Goal: Transaction & Acquisition: Book appointment/travel/reservation

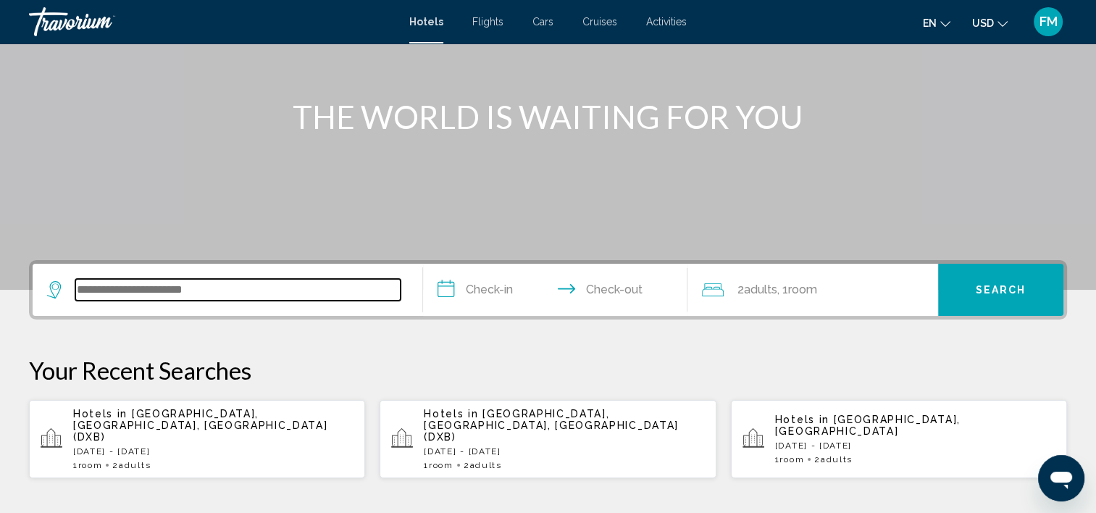
click at [222, 294] on input "Search widget" at bounding box center [237, 290] width 325 height 22
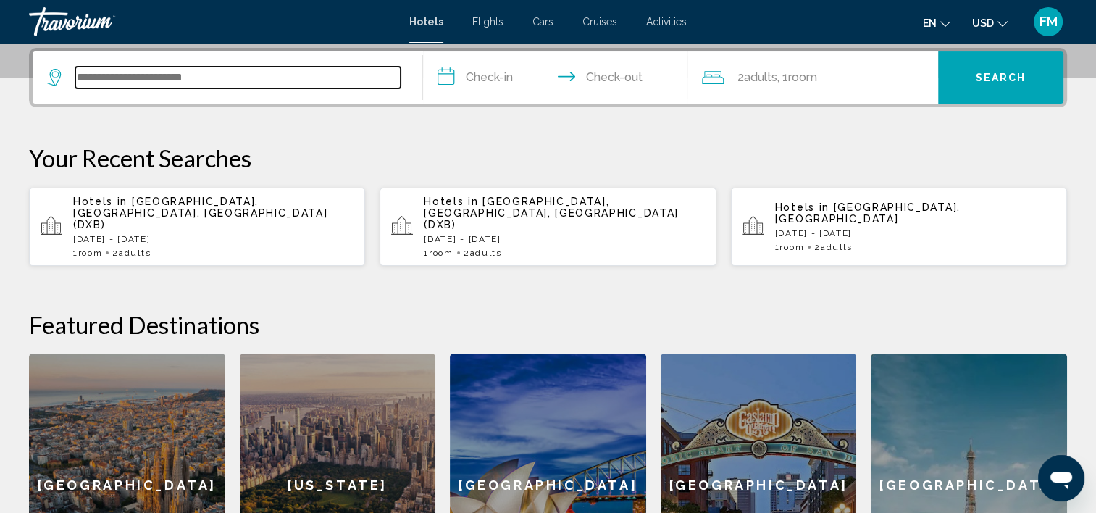
scroll to position [285, 0]
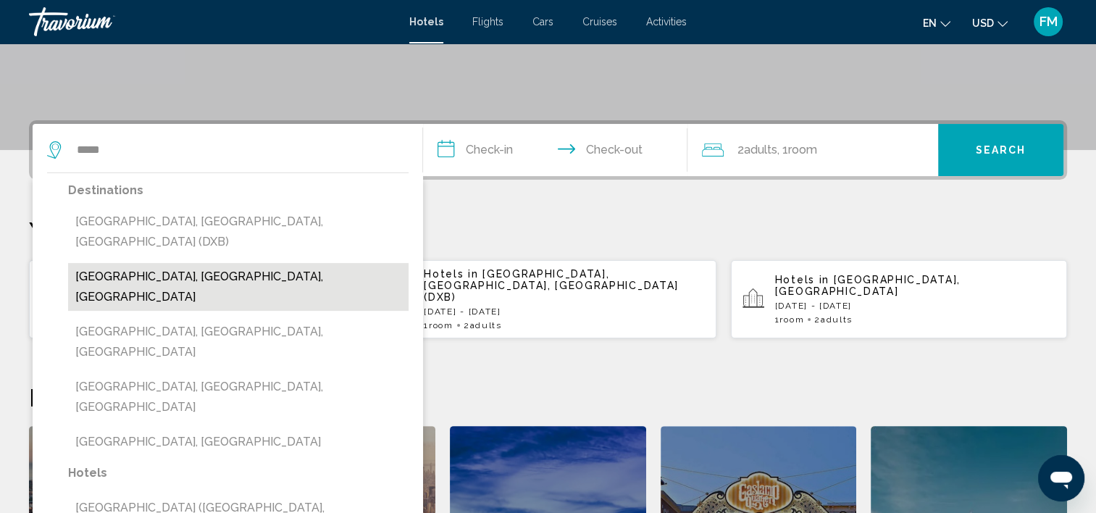
click at [347, 263] on button "[GEOGRAPHIC_DATA], [GEOGRAPHIC_DATA], [GEOGRAPHIC_DATA]" at bounding box center [238, 287] width 340 height 48
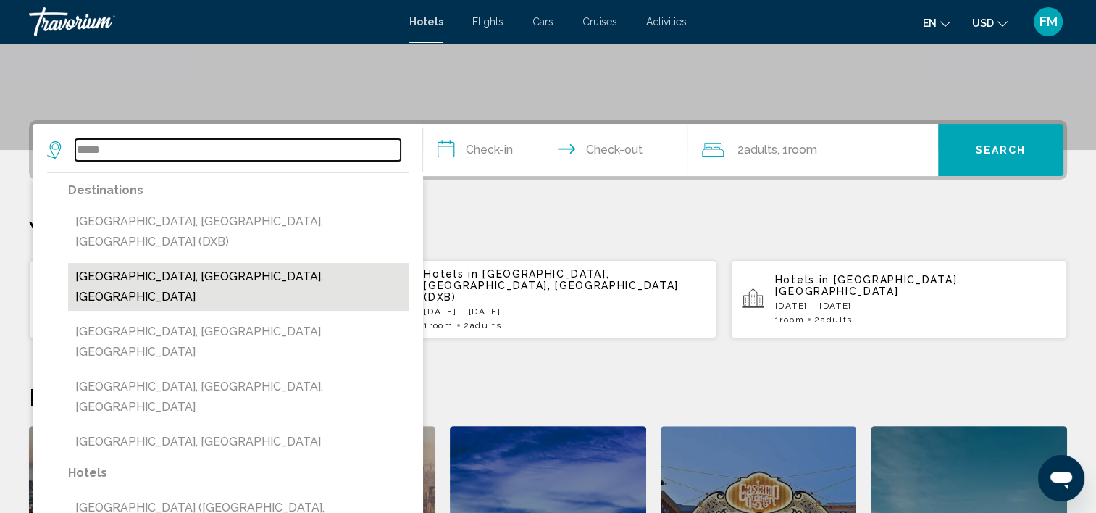
type input "**********"
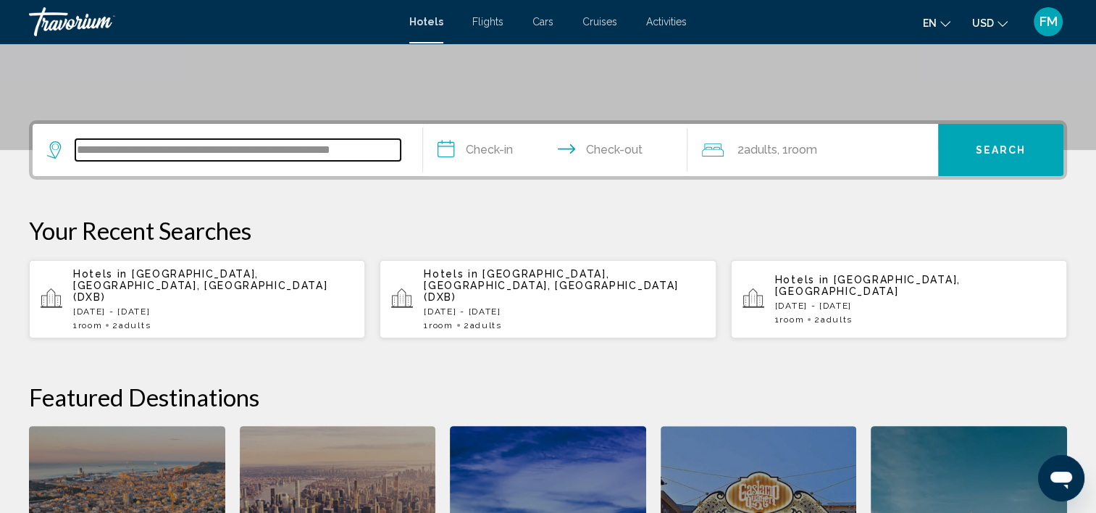
scroll to position [357, 0]
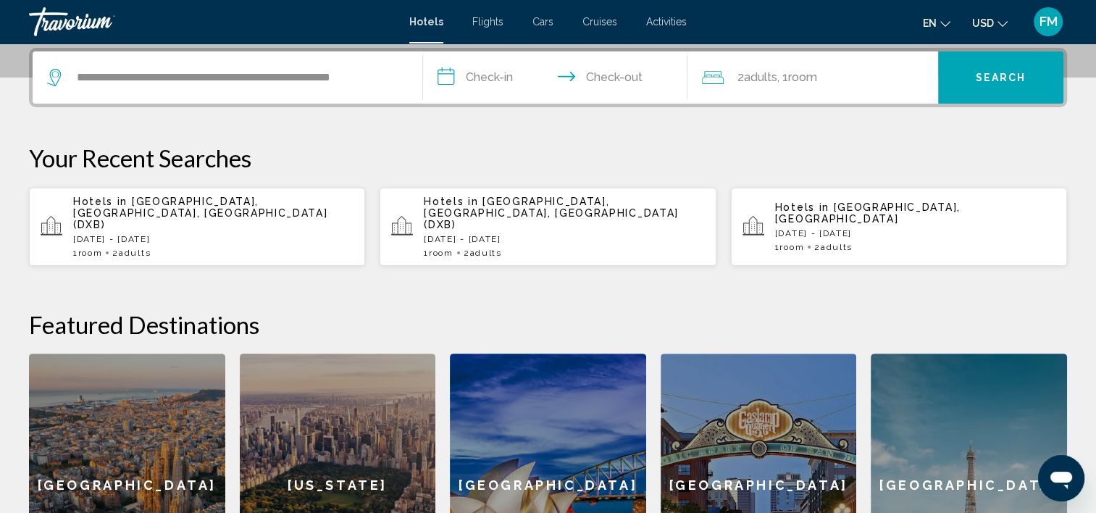
click at [469, 75] on input "**********" at bounding box center [558, 79] width 271 height 56
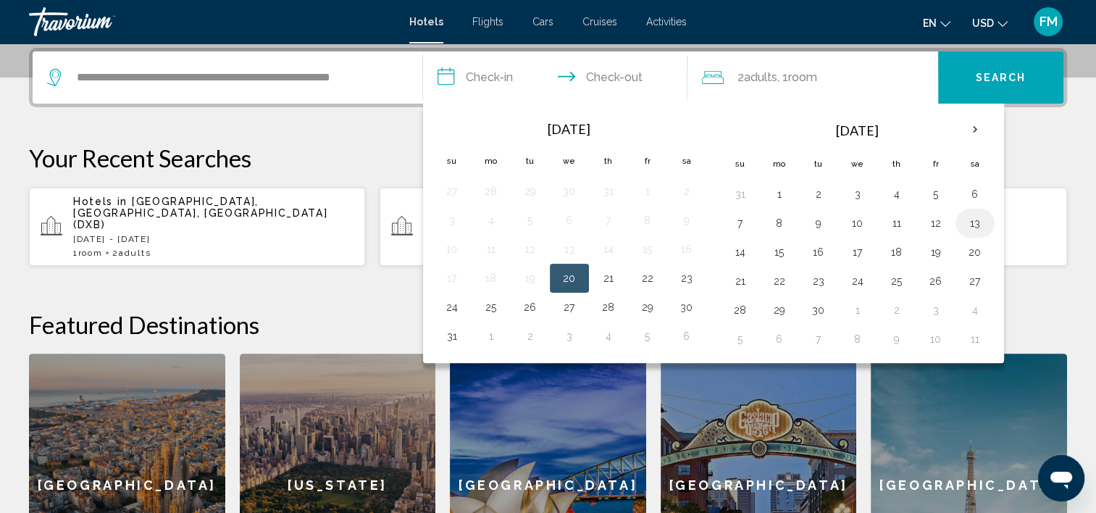
drag, startPoint x: 890, startPoint y: 221, endPoint x: 962, endPoint y: 219, distance: 72.4
click at [962, 219] on tr "7 8 9 10 11 12 13" at bounding box center [858, 223] width 274 height 29
click at [891, 219] on button "11" at bounding box center [896, 223] width 23 height 20
drag, startPoint x: 891, startPoint y: 219, endPoint x: 965, endPoint y: 219, distance: 73.9
click at [965, 219] on tr "7 8 9 10 11 12 13" at bounding box center [858, 223] width 274 height 29
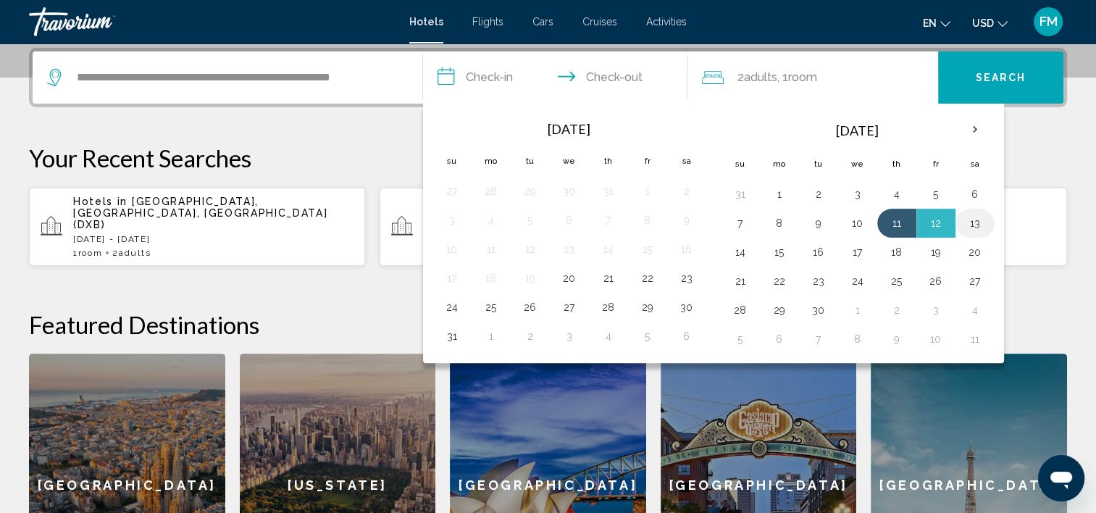
click at [967, 218] on button "13" at bounding box center [974, 223] width 23 height 20
type input "**********"
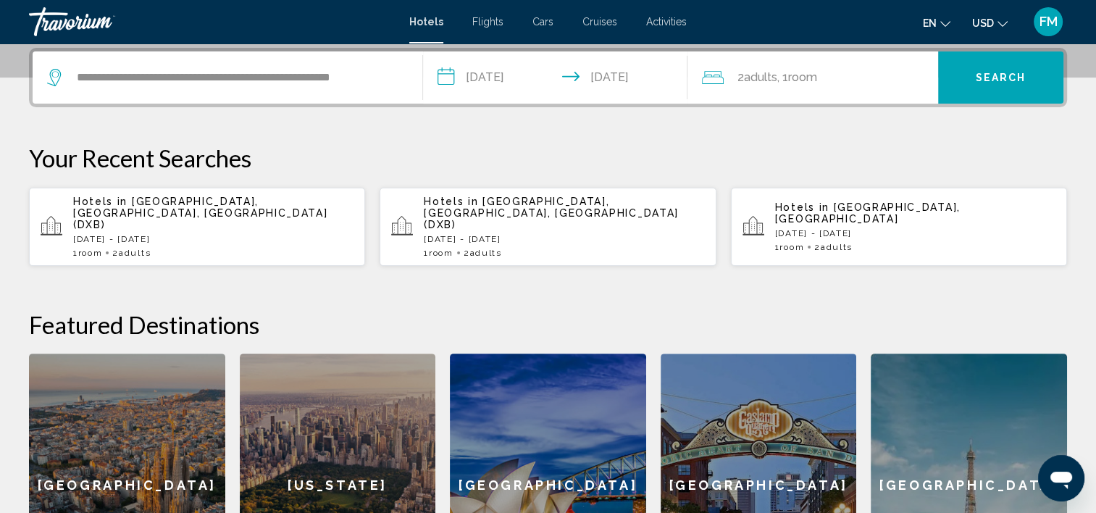
click at [776, 73] on span "Adults" at bounding box center [759, 77] width 33 height 14
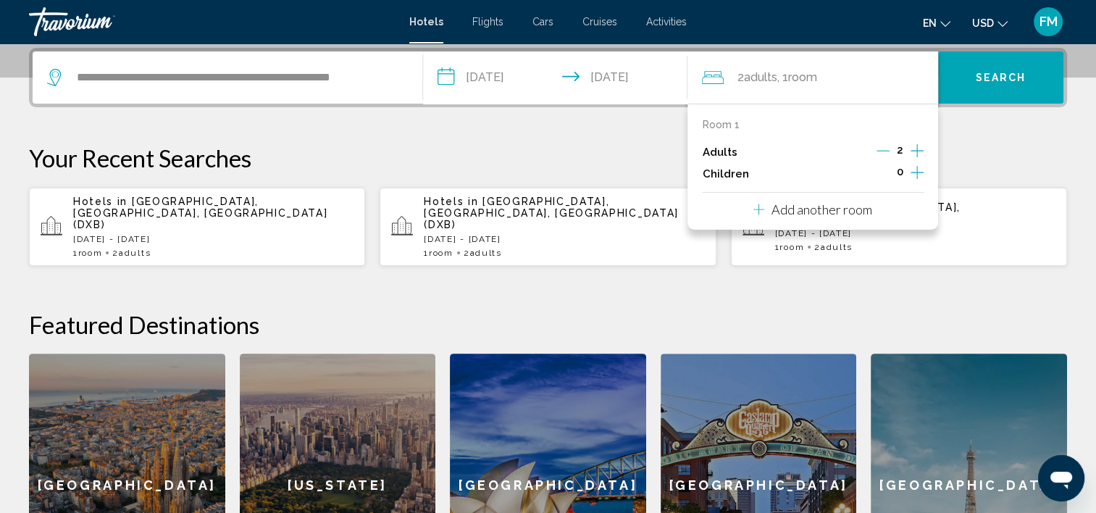
click at [917, 171] on icon "Increment children" at bounding box center [916, 172] width 13 height 17
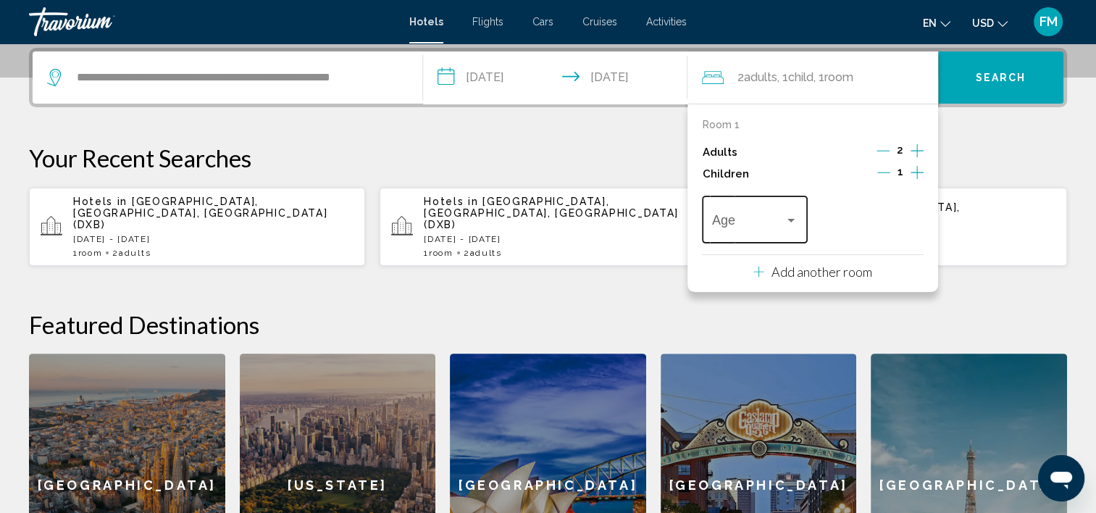
click at [792, 220] on div "Travelers: 2 adults, 1 child" at bounding box center [790, 221] width 7 height 4
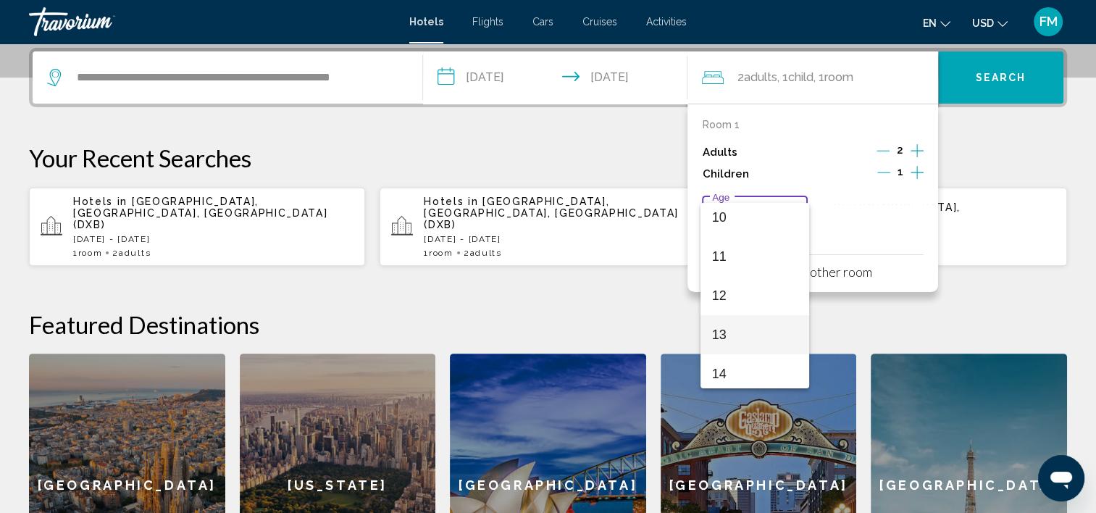
scroll to position [434, 0]
click at [747, 253] on span "12" at bounding box center [754, 257] width 85 height 39
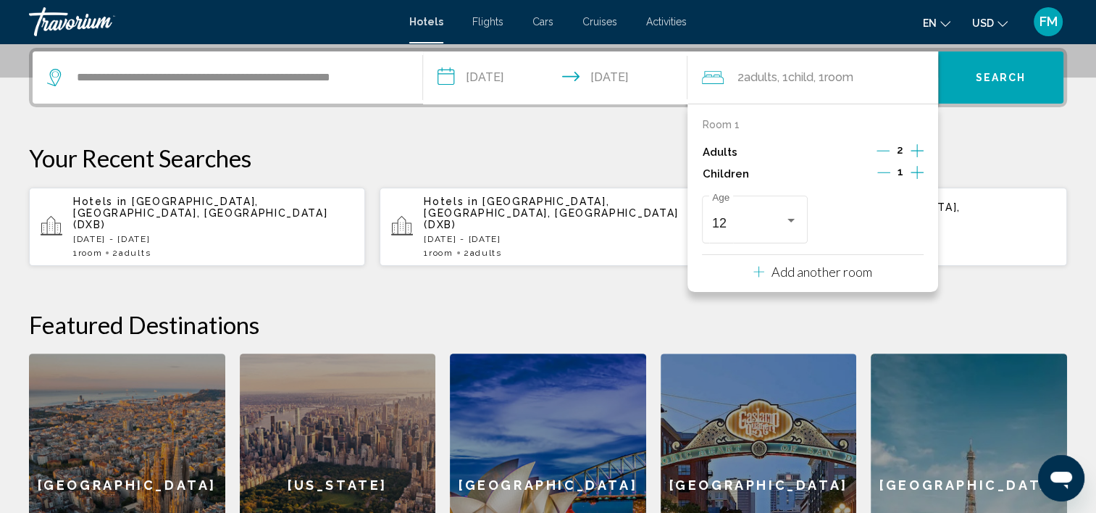
click at [901, 222] on div "12 Age" at bounding box center [813, 219] width 222 height 55
click at [915, 169] on icon "Increment children" at bounding box center [916, 172] width 13 height 17
click at [909, 220] on div "Travelers: 2 adults, 2 children" at bounding box center [907, 221] width 7 height 4
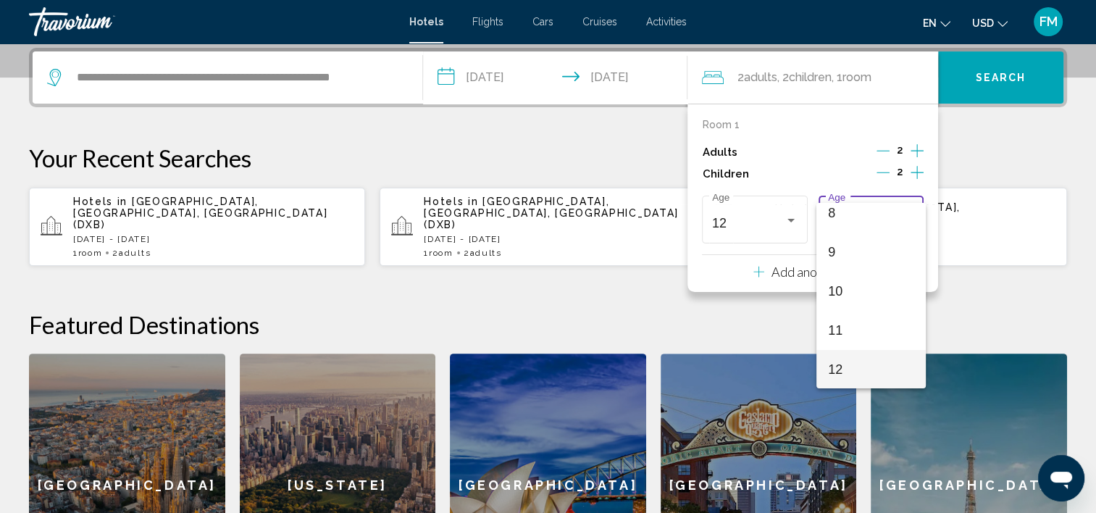
scroll to position [362, 0]
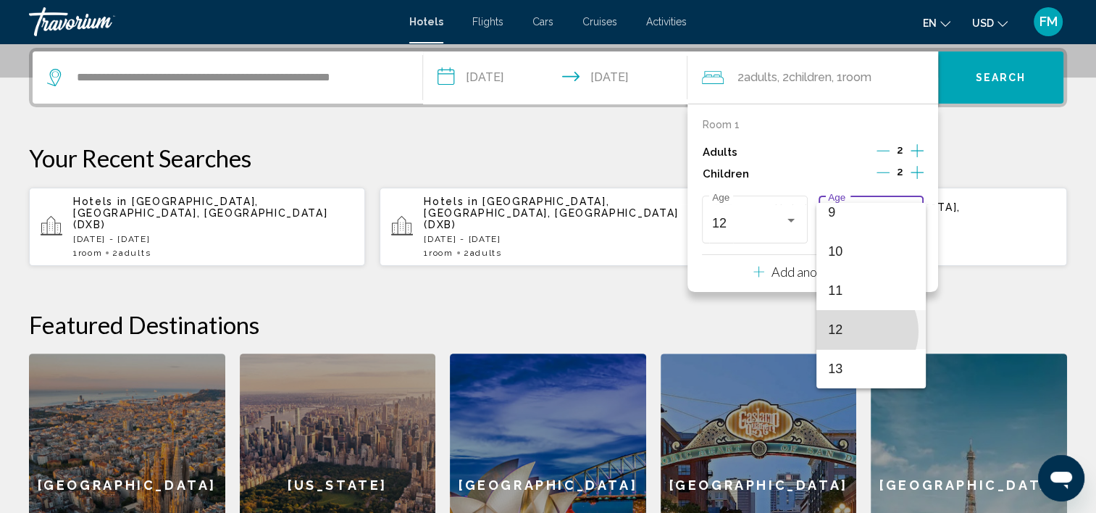
click at [857, 331] on span "12" at bounding box center [870, 329] width 85 height 39
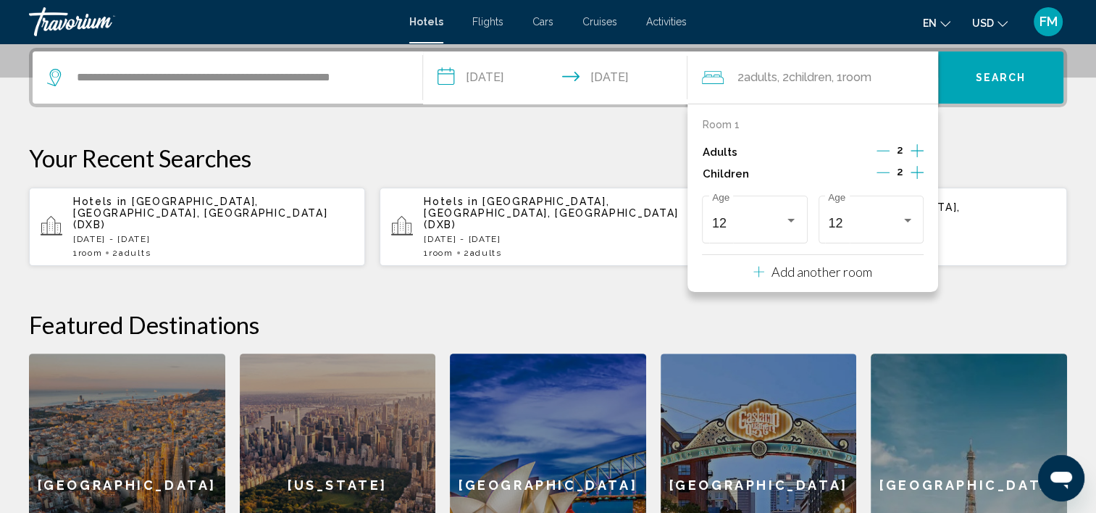
click at [930, 287] on div "Room 1 Adults 2 Children 2 12 Age [DEMOGRAPHIC_DATA] Age Add another room" at bounding box center [812, 198] width 251 height 188
click at [545, 289] on div "**********" at bounding box center [548, 332] width 1096 height 569
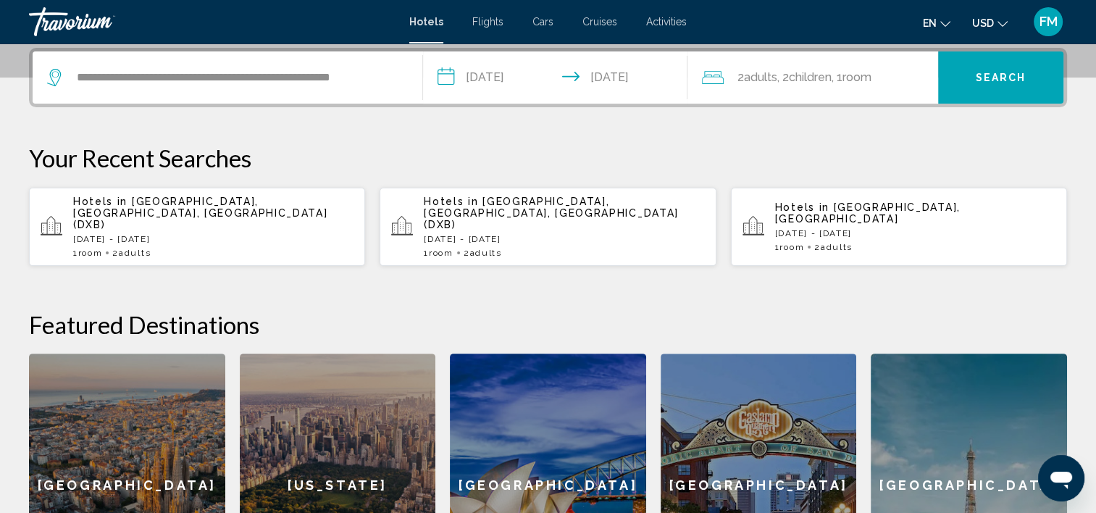
click at [985, 72] on span "Search" at bounding box center [1000, 78] width 51 height 12
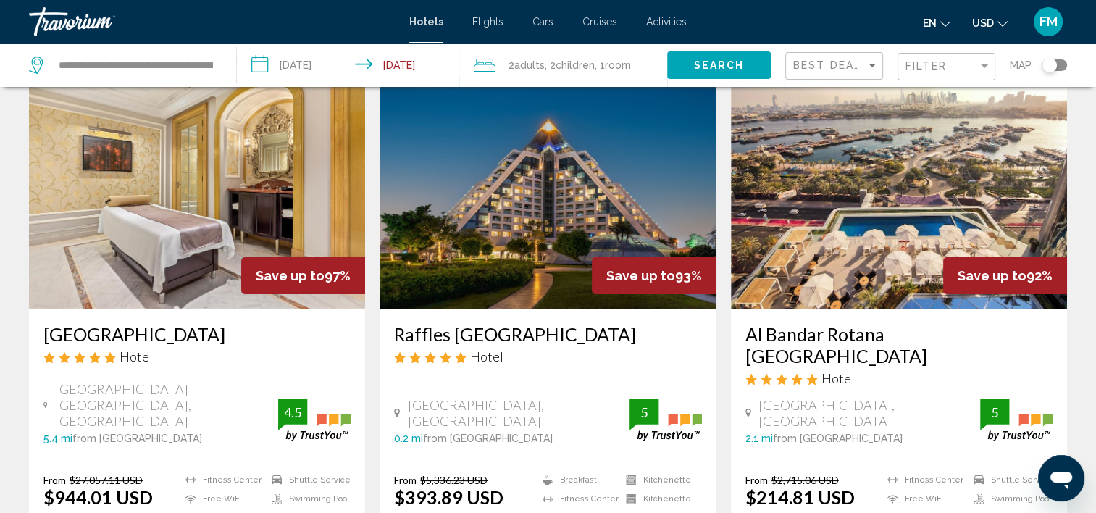
scroll to position [145, 0]
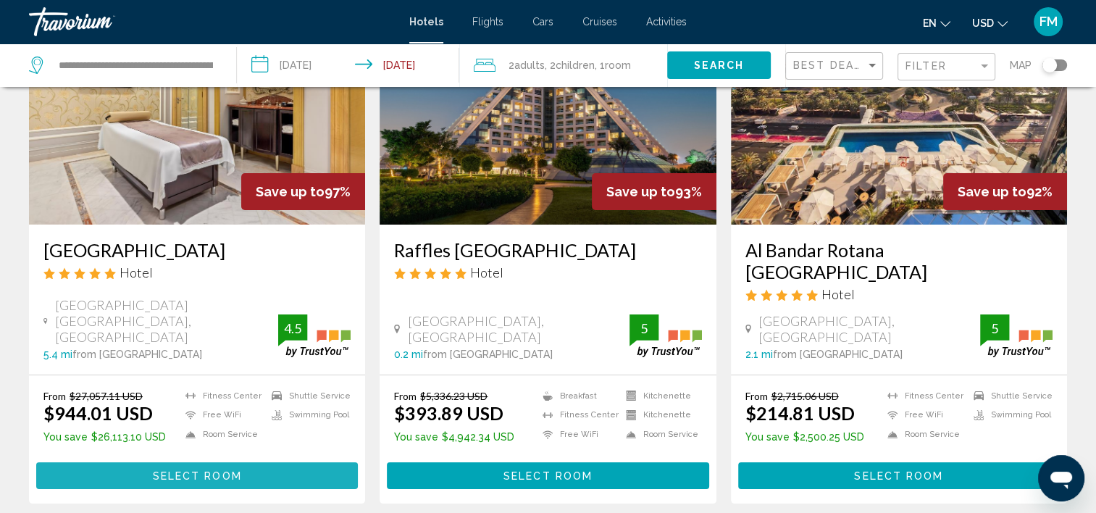
click at [171, 470] on span "Select Room" at bounding box center [197, 476] width 89 height 12
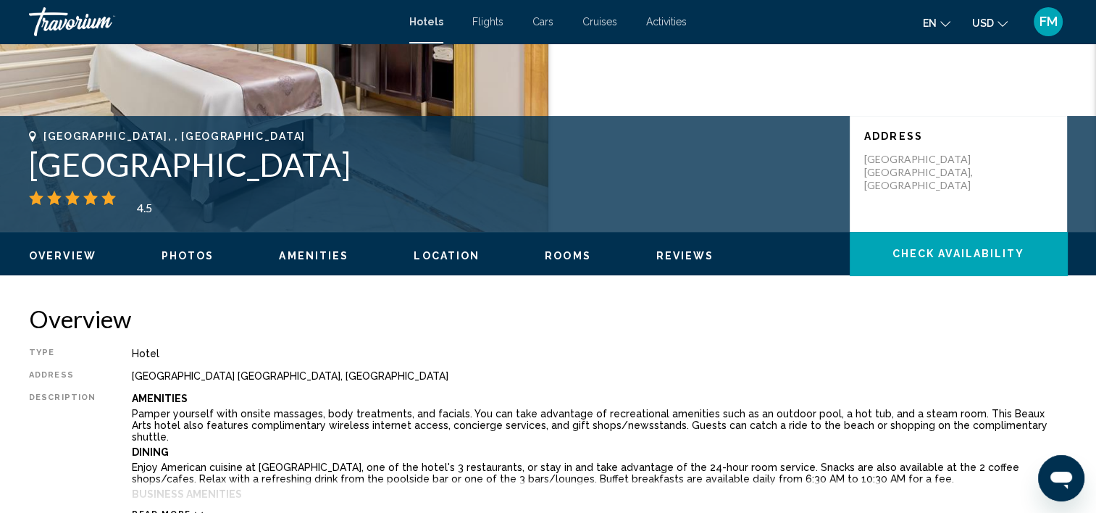
scroll to position [221, 0]
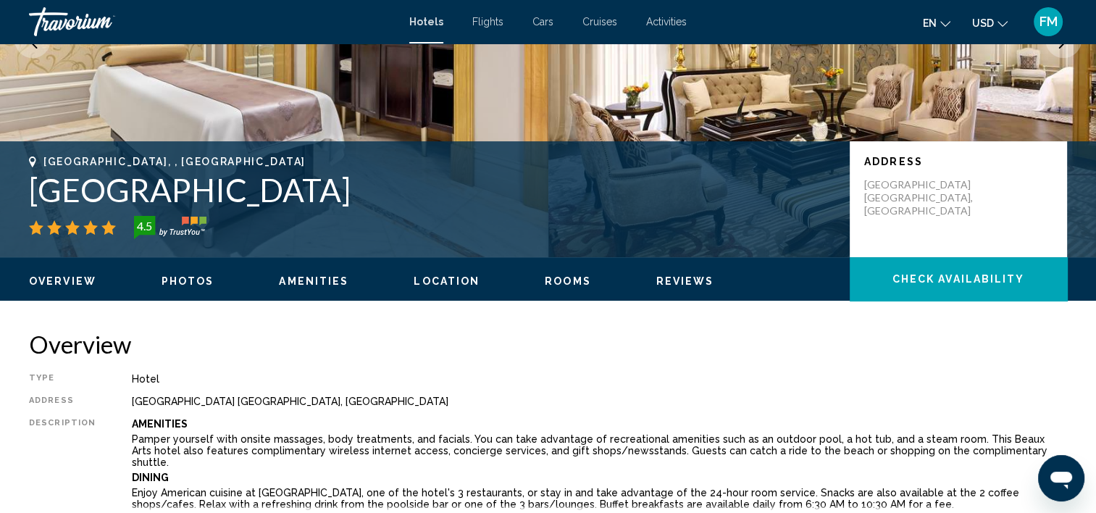
click at [1001, 275] on span "Check Availability" at bounding box center [958, 280] width 133 height 12
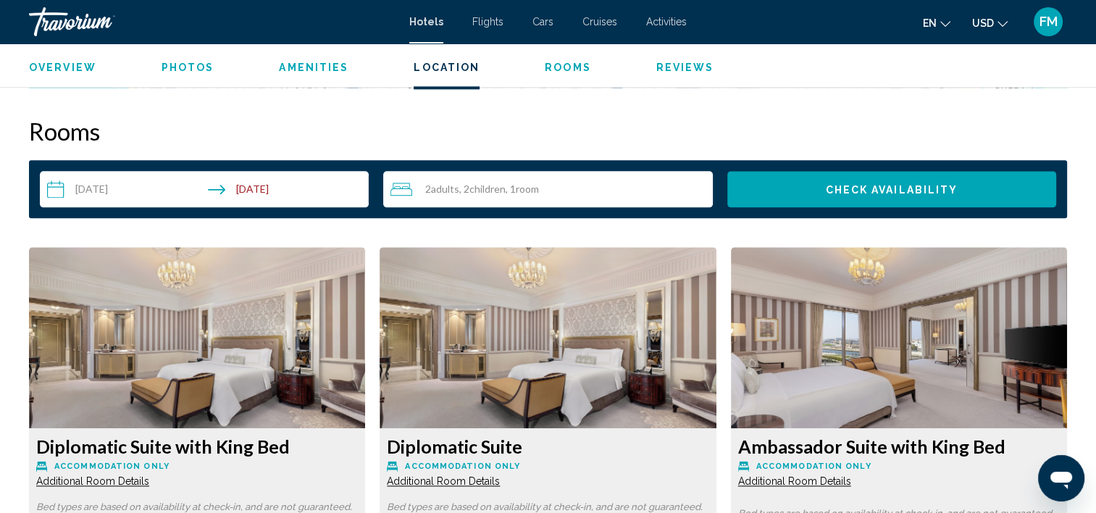
scroll to position [1833, 0]
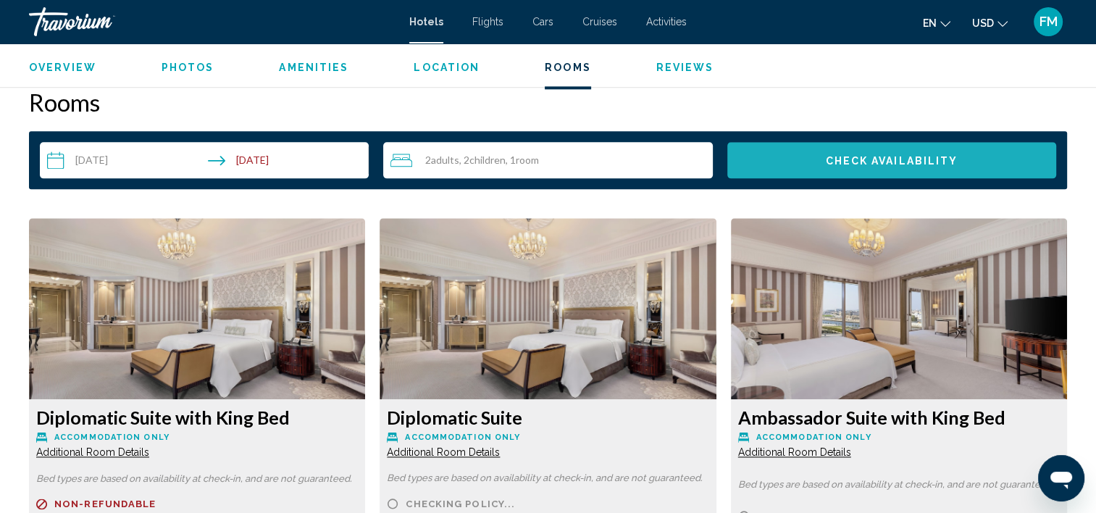
click at [893, 155] on span "Check Availability" at bounding box center [891, 161] width 133 height 12
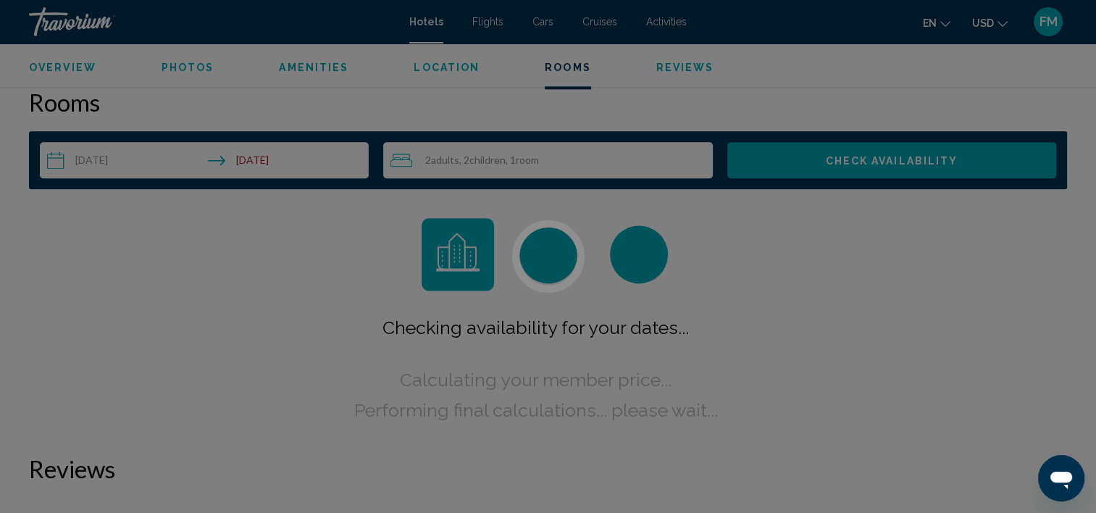
scroll to position [1833, 0]
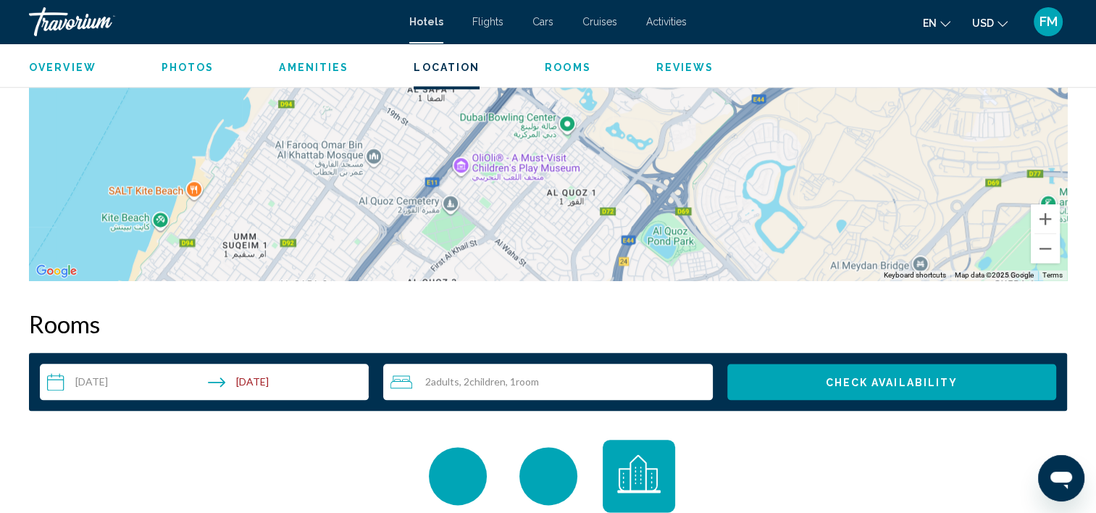
scroll to position [1592, 0]
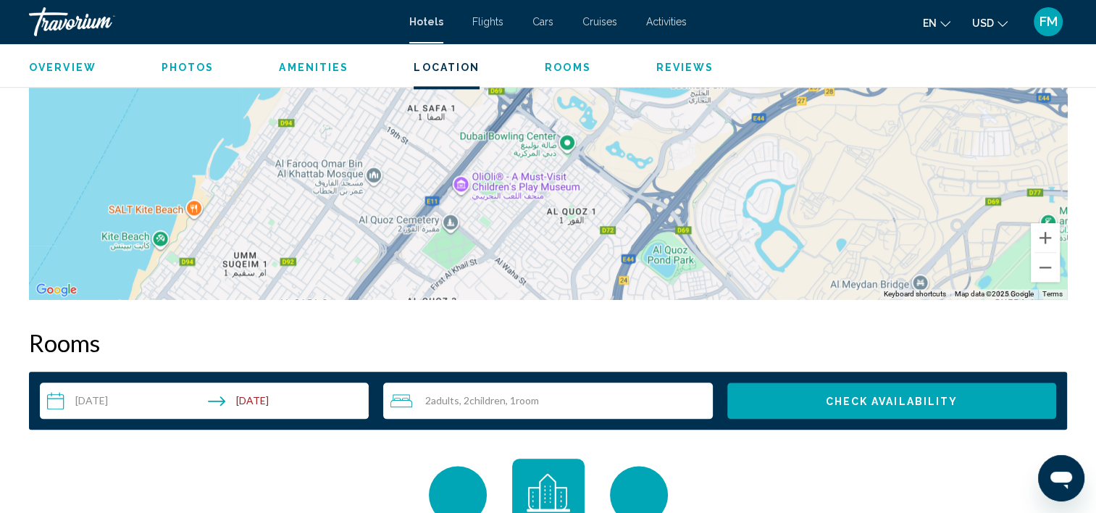
click at [557, 63] on span "Rooms" at bounding box center [568, 68] width 46 height 12
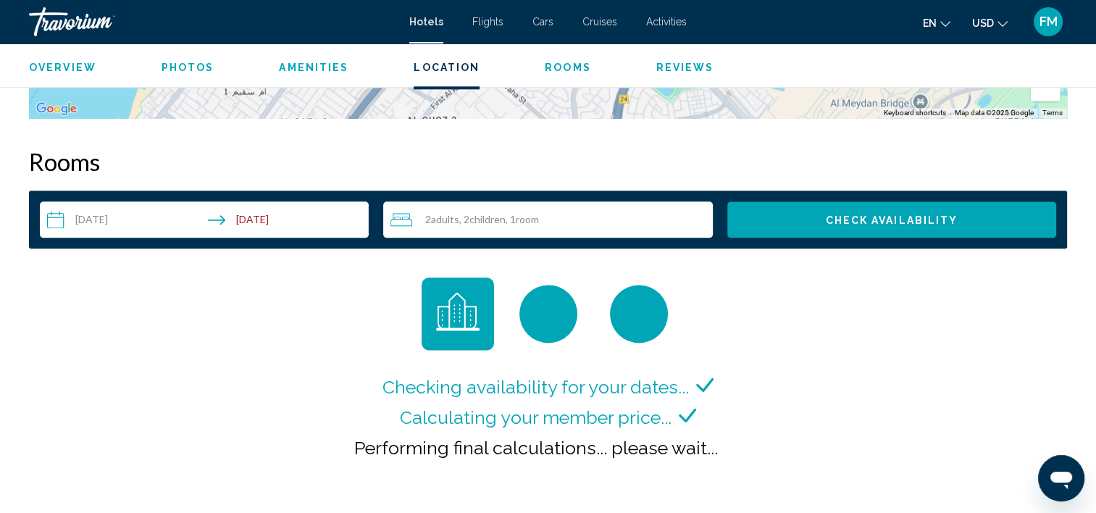
scroll to position [1761, 0]
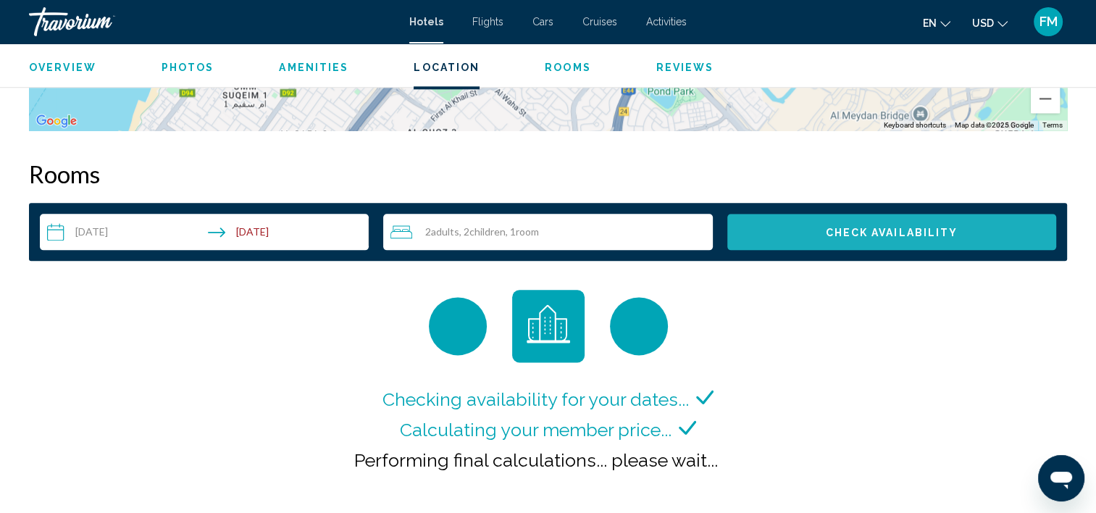
click at [901, 229] on span "Check Availability" at bounding box center [891, 233] width 133 height 12
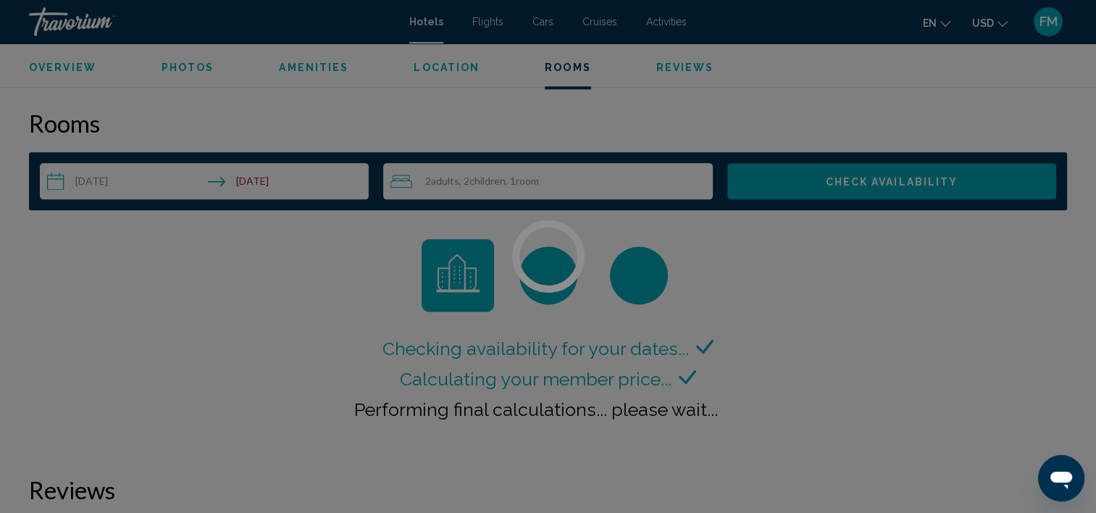
scroll to position [1833, 0]
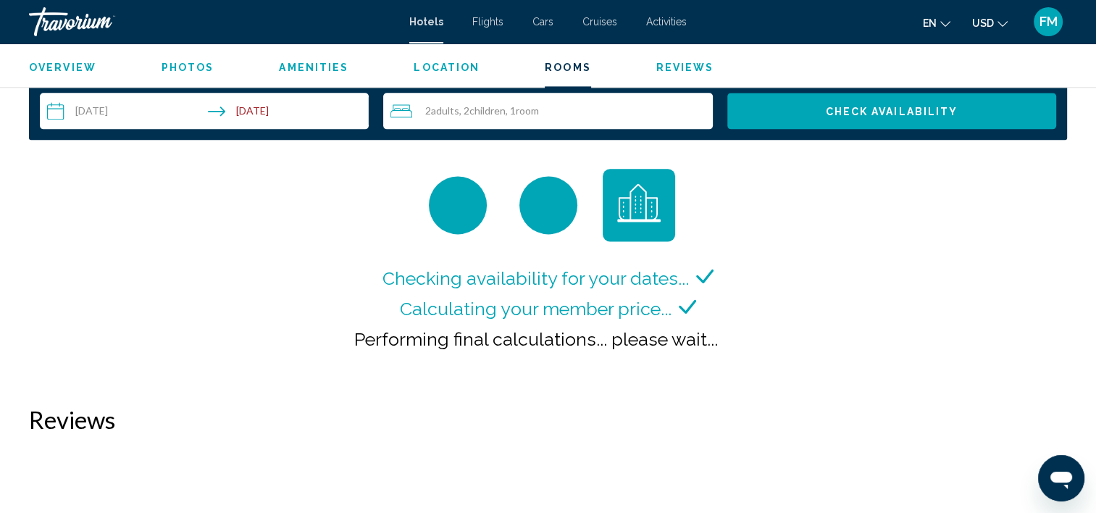
scroll to position [1810, 0]
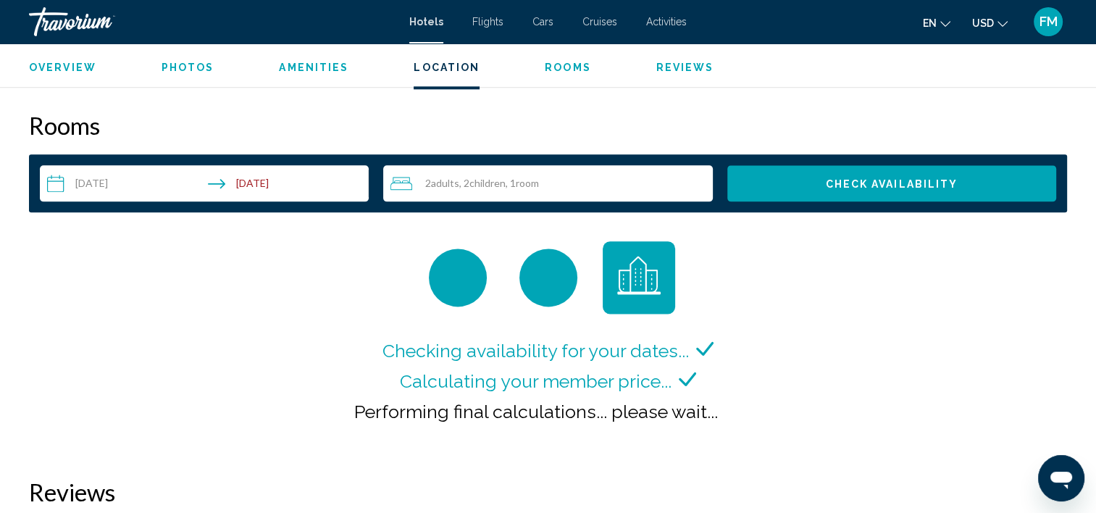
click at [316, 72] on span "Amenities" at bounding box center [314, 68] width 70 height 12
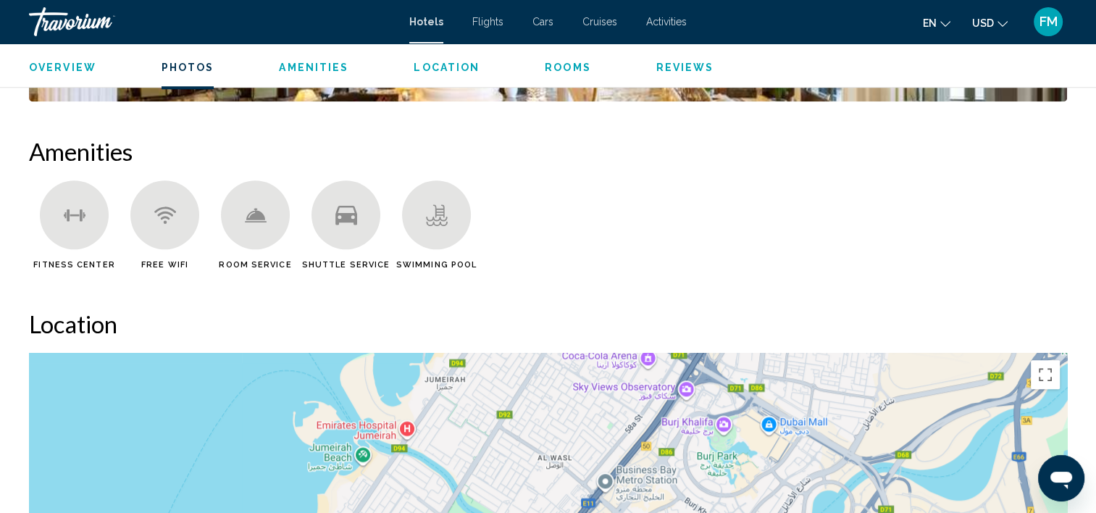
scroll to position [936, 0]
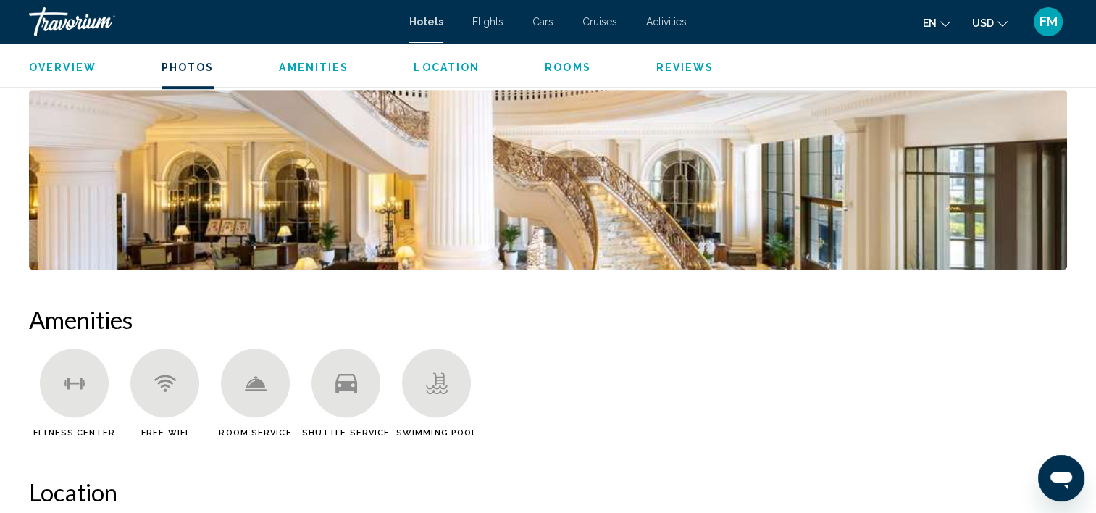
click at [66, 64] on span "Overview" at bounding box center [62, 68] width 67 height 12
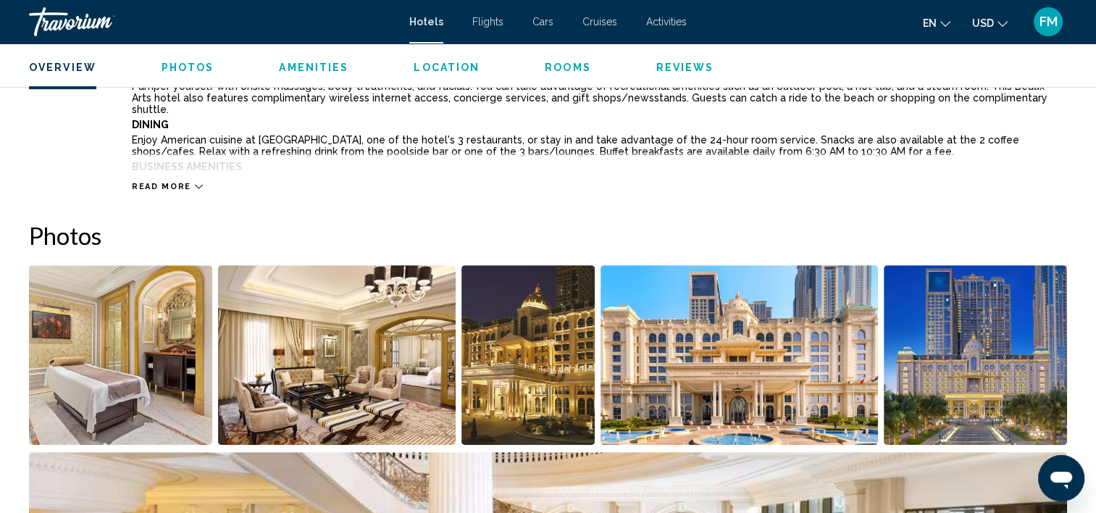
scroll to position [463, 0]
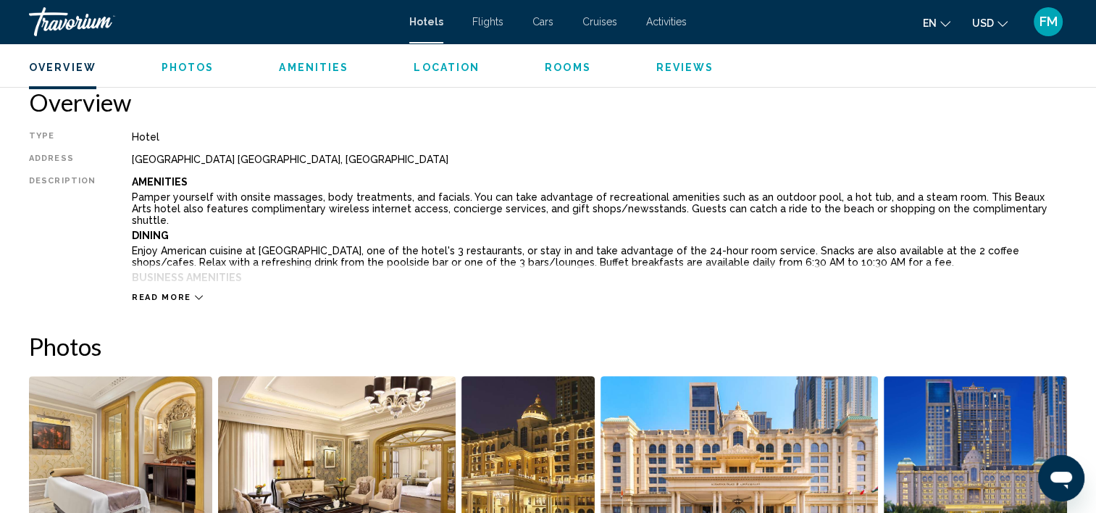
click at [195, 293] on icon "Main content" at bounding box center [199, 297] width 8 height 8
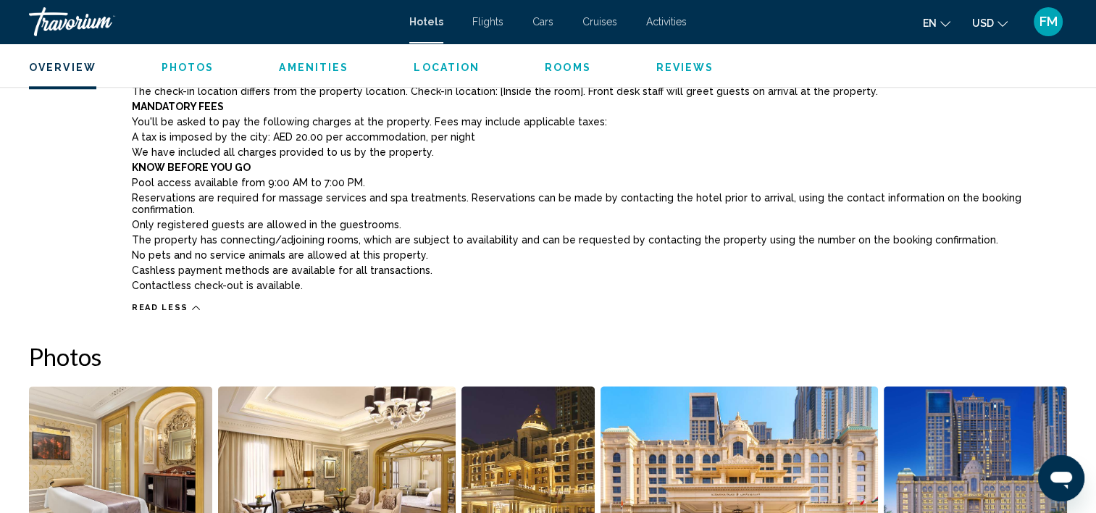
scroll to position [1332, 0]
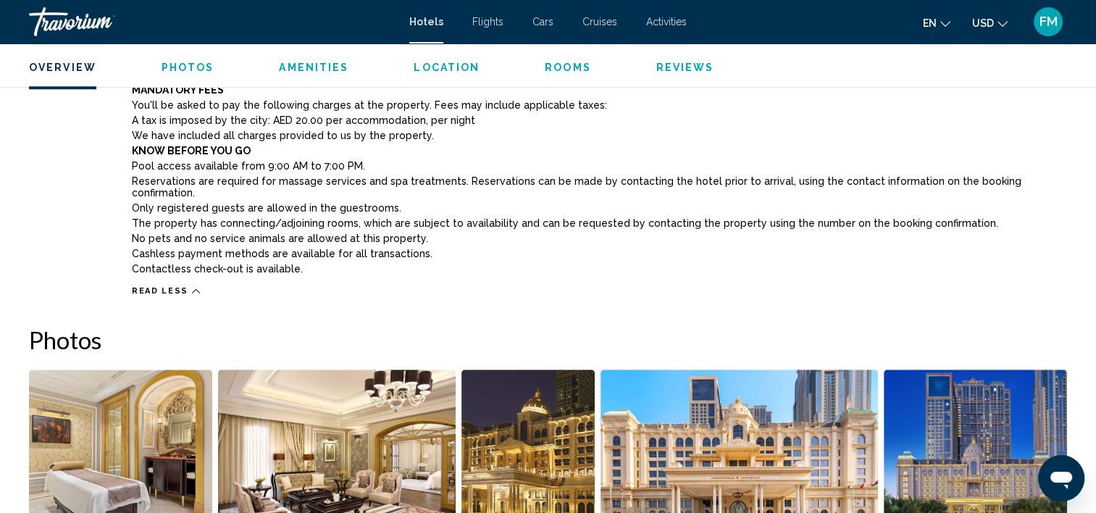
click at [192, 287] on icon "Main content" at bounding box center [196, 291] width 8 height 8
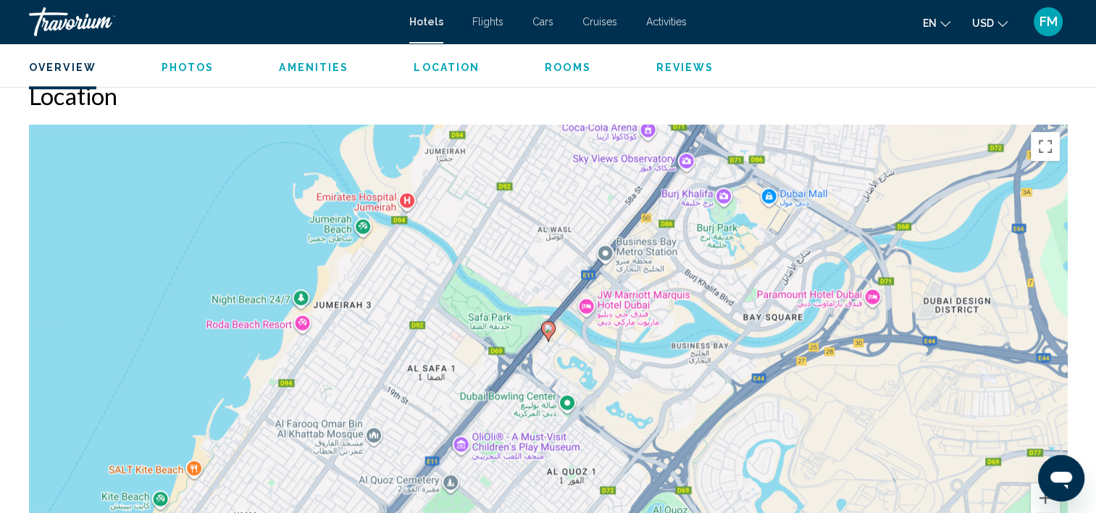
scroll to position [504, 0]
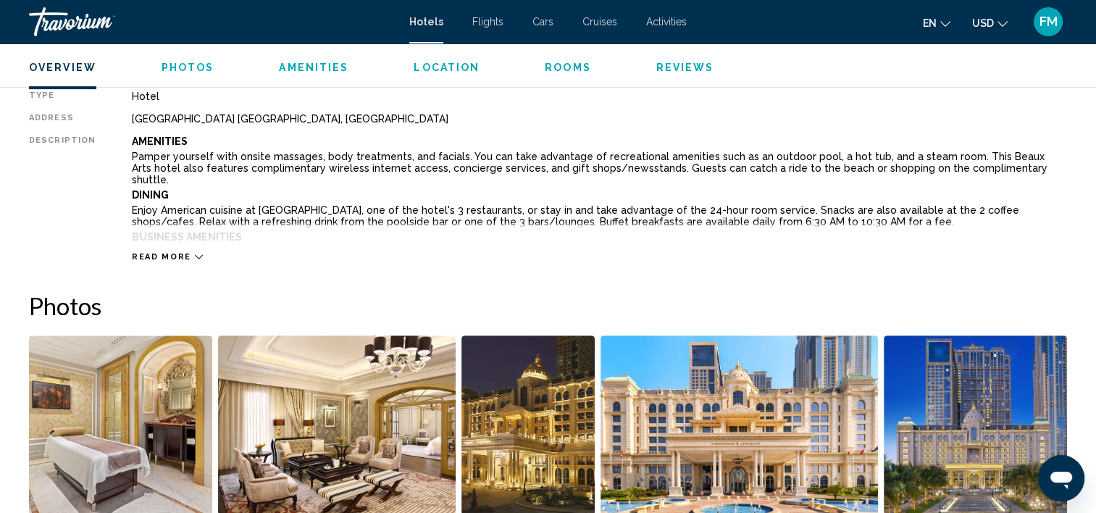
click at [188, 261] on button "Read more" at bounding box center [167, 256] width 71 height 11
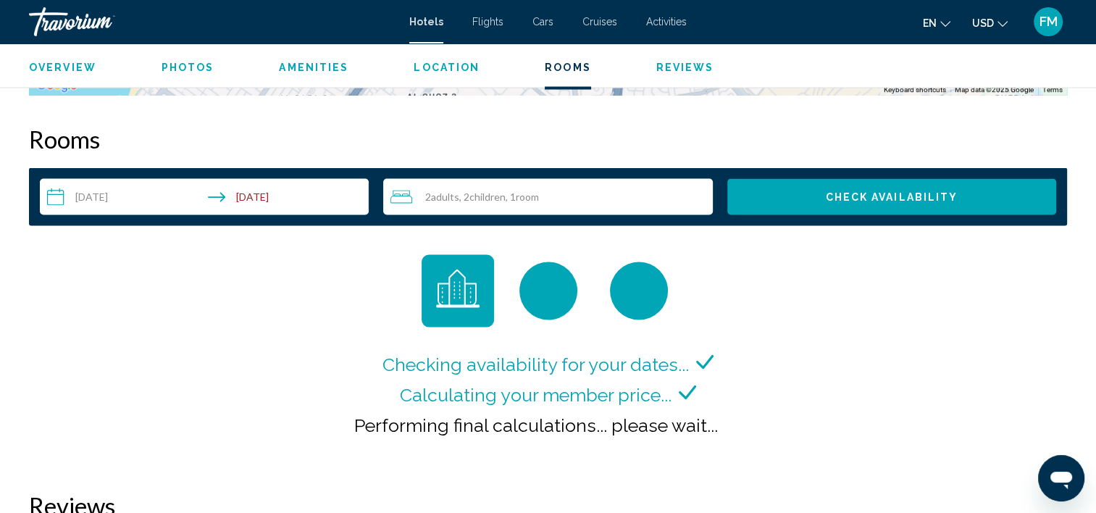
scroll to position [2650, 0]
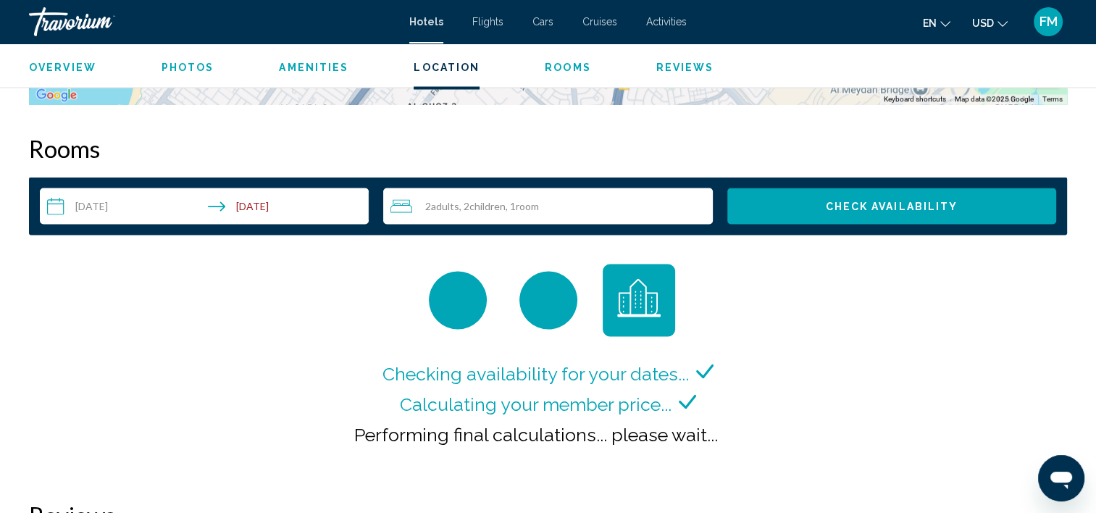
click at [587, 197] on div "2 Adult Adults , 2 Child Children , 1 Room rooms" at bounding box center [551, 205] width 322 height 17
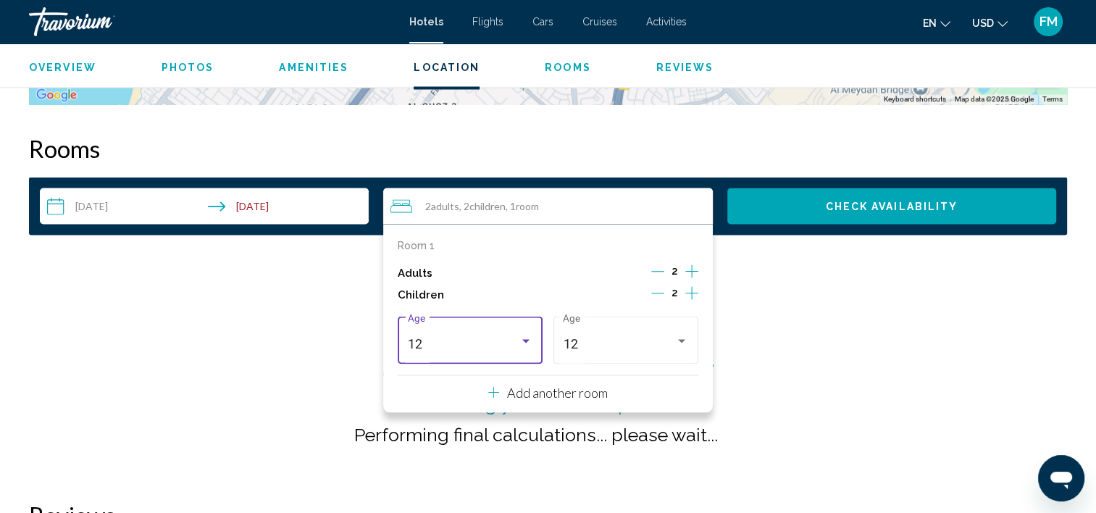
click at [511, 336] on div "12" at bounding box center [464, 343] width 112 height 14
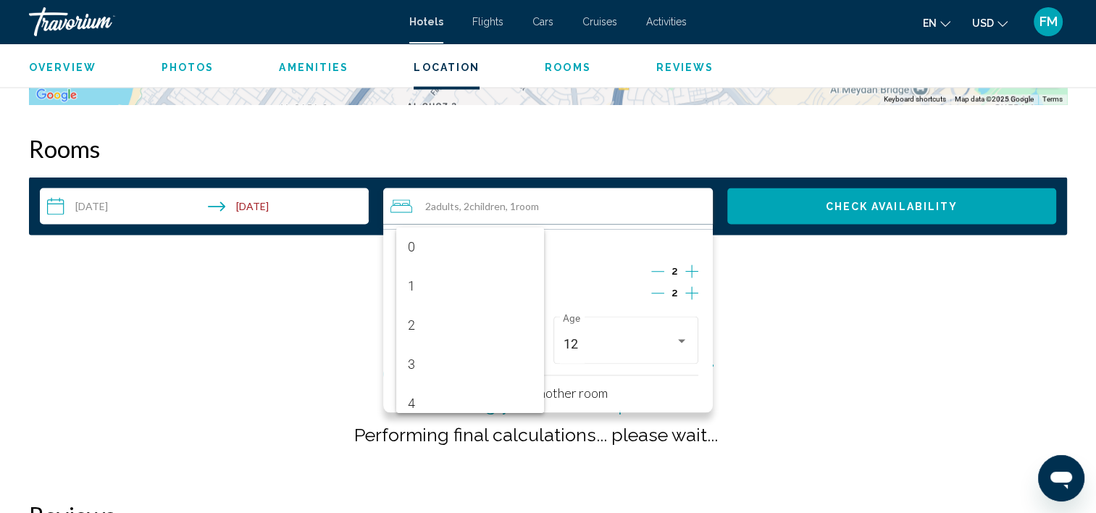
scroll to position [395, 0]
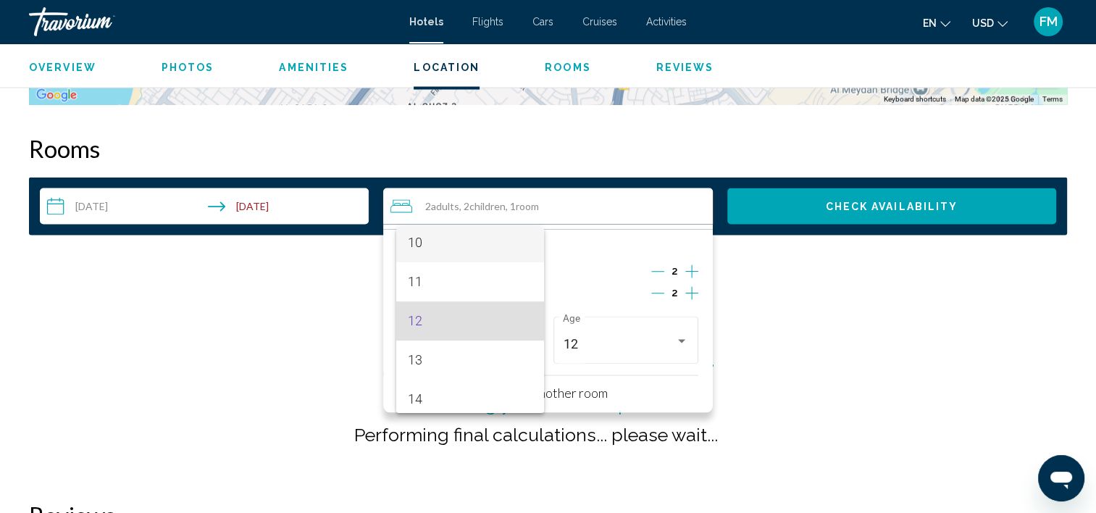
click at [458, 246] on span "10" at bounding box center [470, 242] width 125 height 39
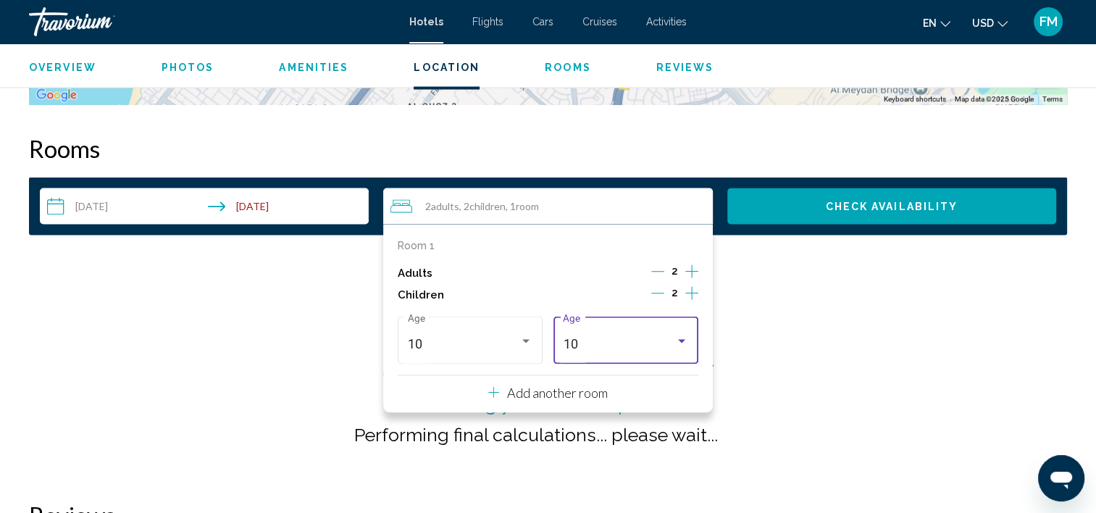
scroll to position [391, 0]
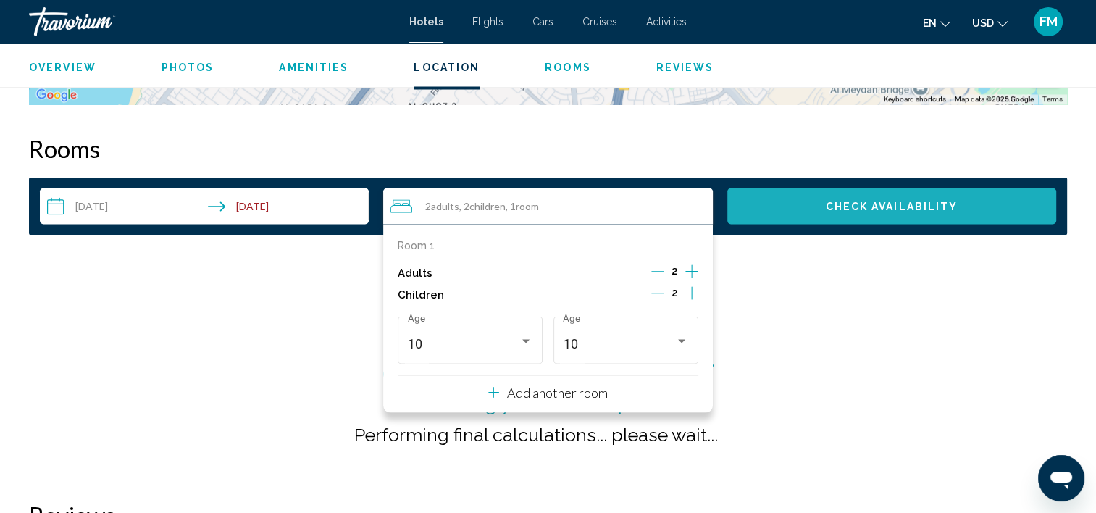
click at [902, 201] on span "Check Availability" at bounding box center [891, 207] width 133 height 12
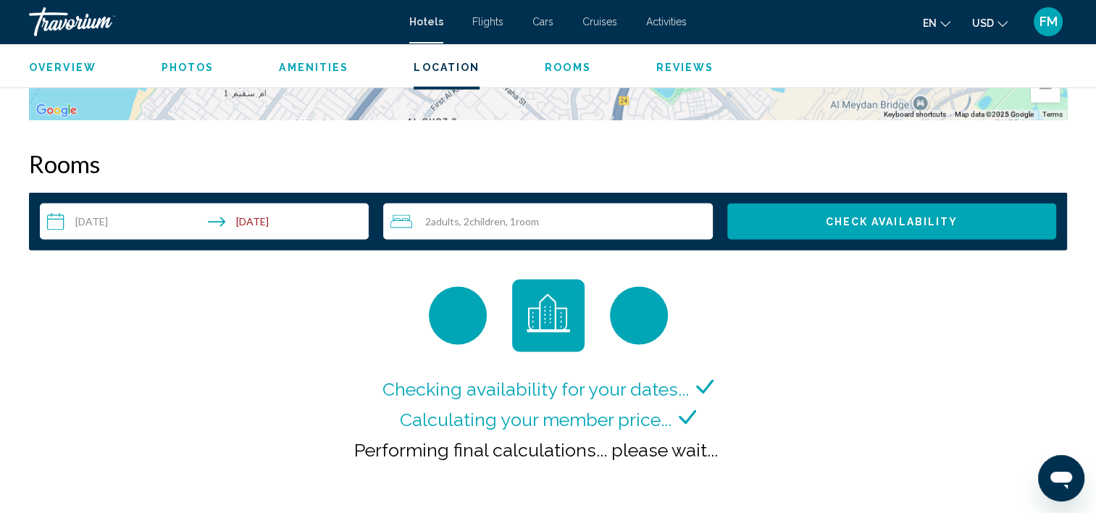
scroll to position [2721, 0]
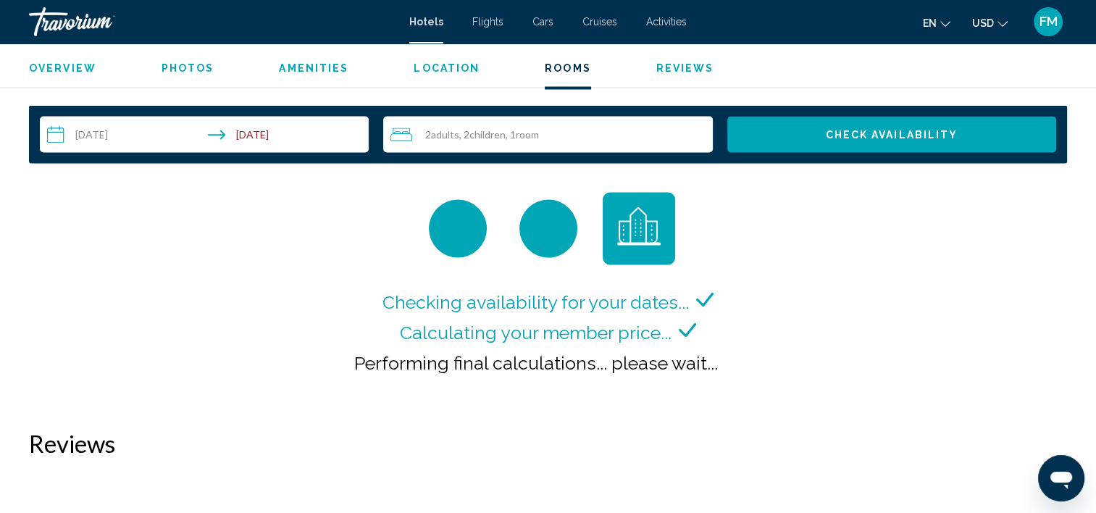
click at [505, 122] on div "2 Adult Adults , 2 Child Children , 1 Room rooms" at bounding box center [551, 134] width 322 height 36
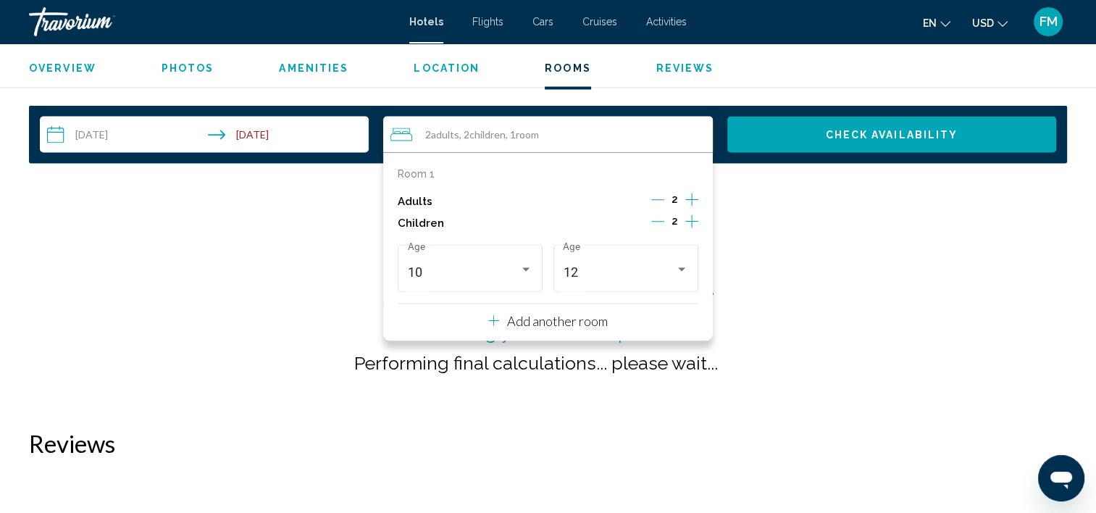
click at [659, 221] on icon "Decrement children" at bounding box center [657, 221] width 13 height 1
click at [659, 221] on icon "Decrement children" at bounding box center [658, 221] width 13 height 1
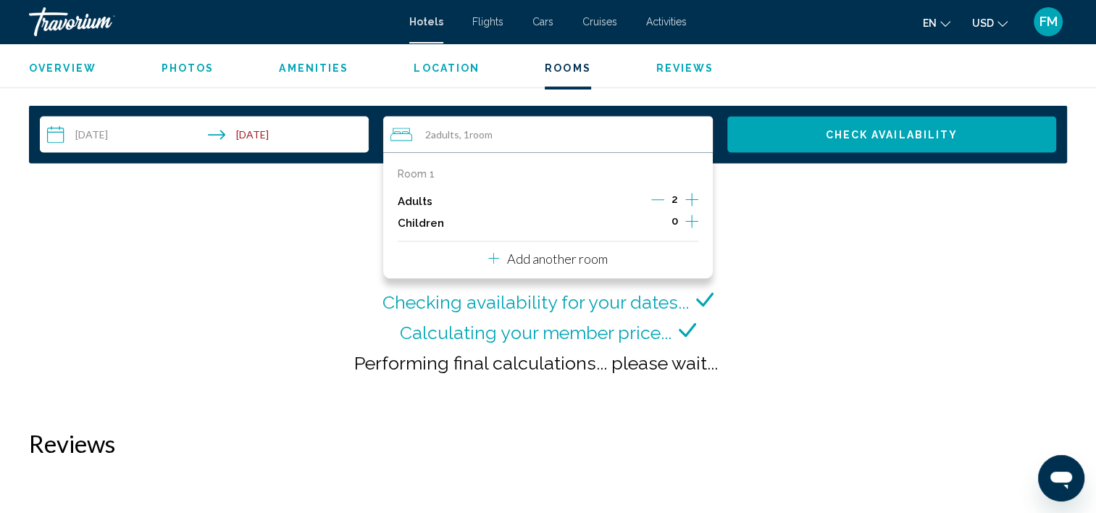
click at [852, 192] on div "Checking availability for your dates... Calculating your member price... Perfor…" at bounding box center [548, 295] width 1038 height 207
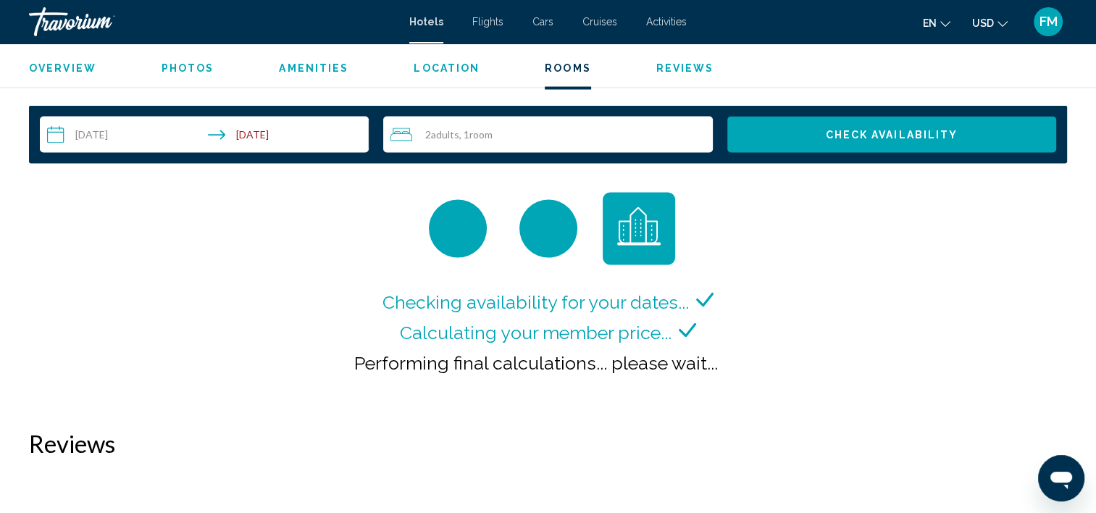
click at [932, 129] on span "Check Availability" at bounding box center [891, 135] width 133 height 12
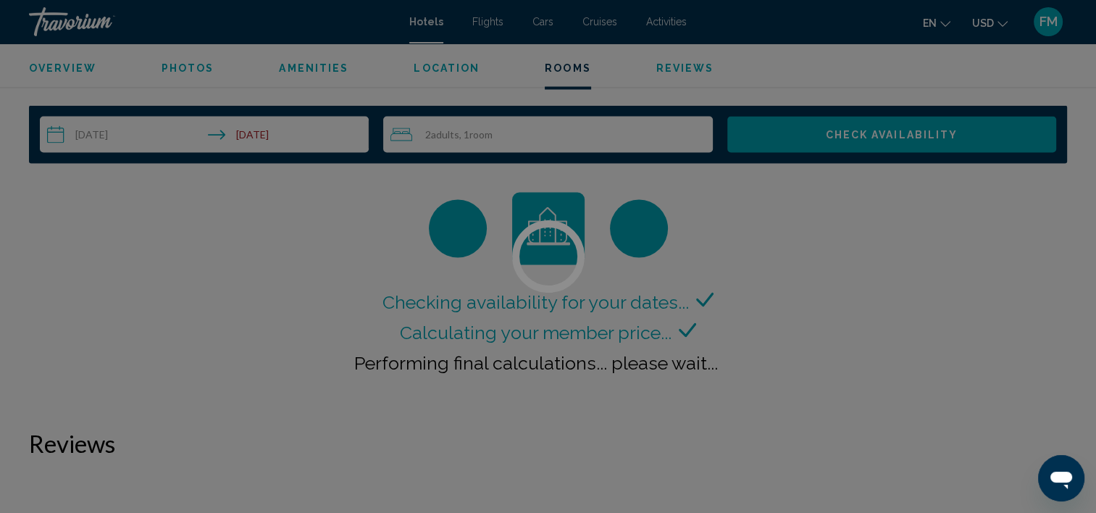
scroll to position [2673, 0]
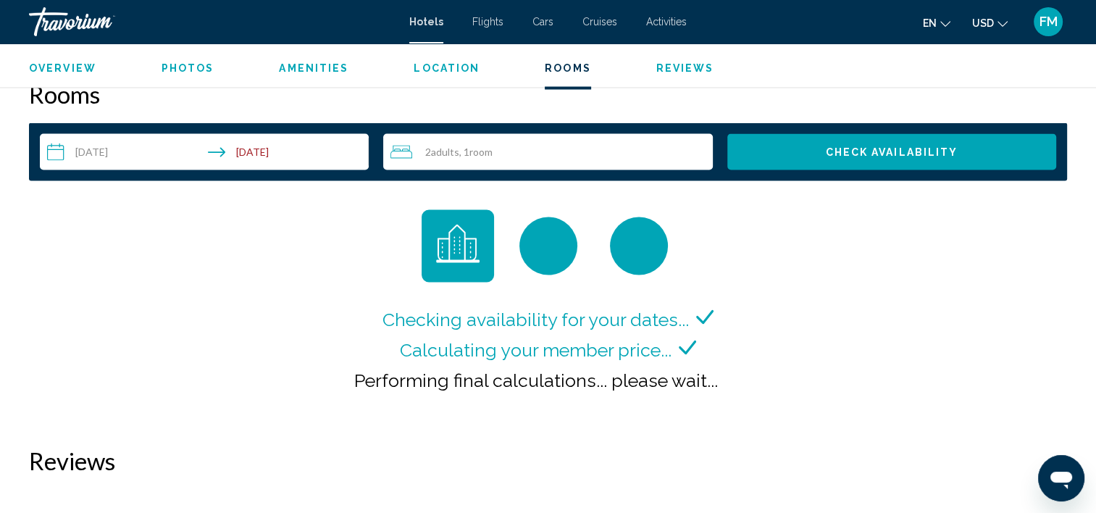
scroll to position [2679, 0]
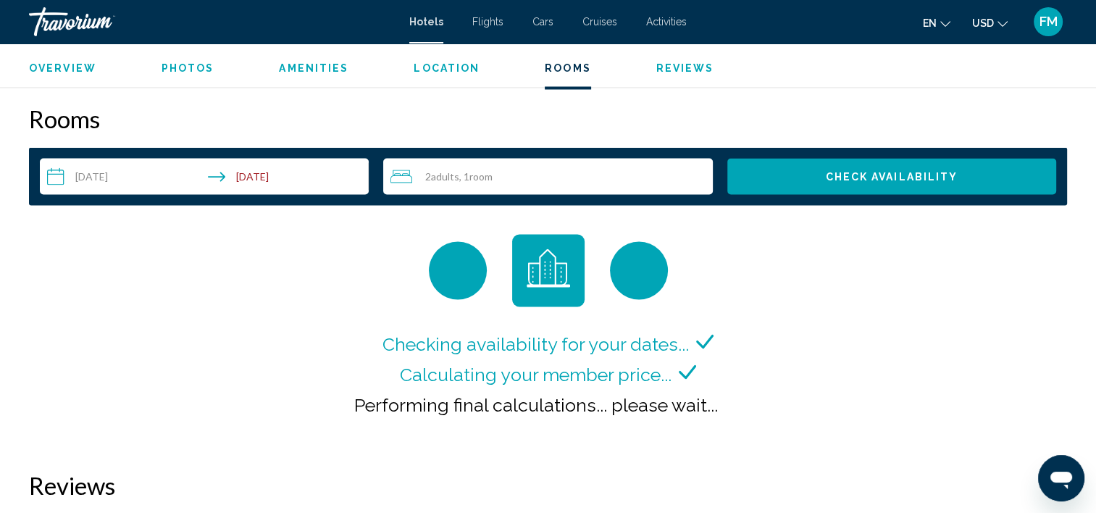
click at [916, 171] on span "Check Availability" at bounding box center [891, 177] width 133 height 12
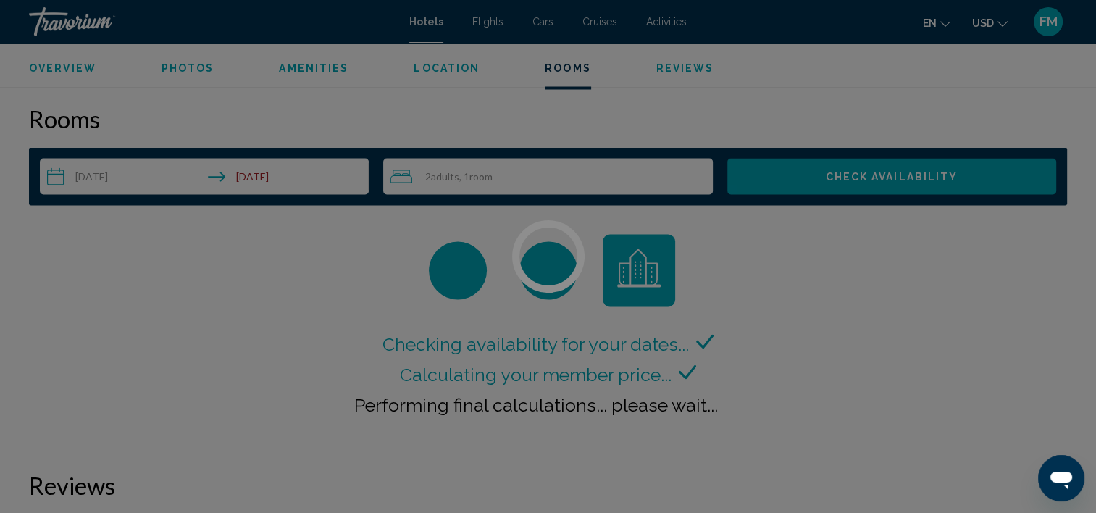
scroll to position [2673, 0]
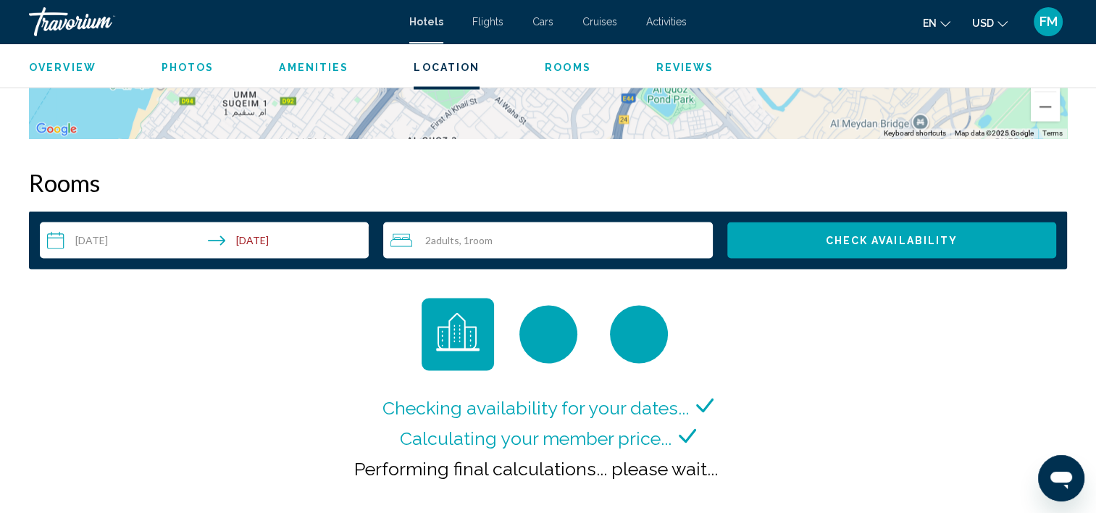
scroll to position [2794, 0]
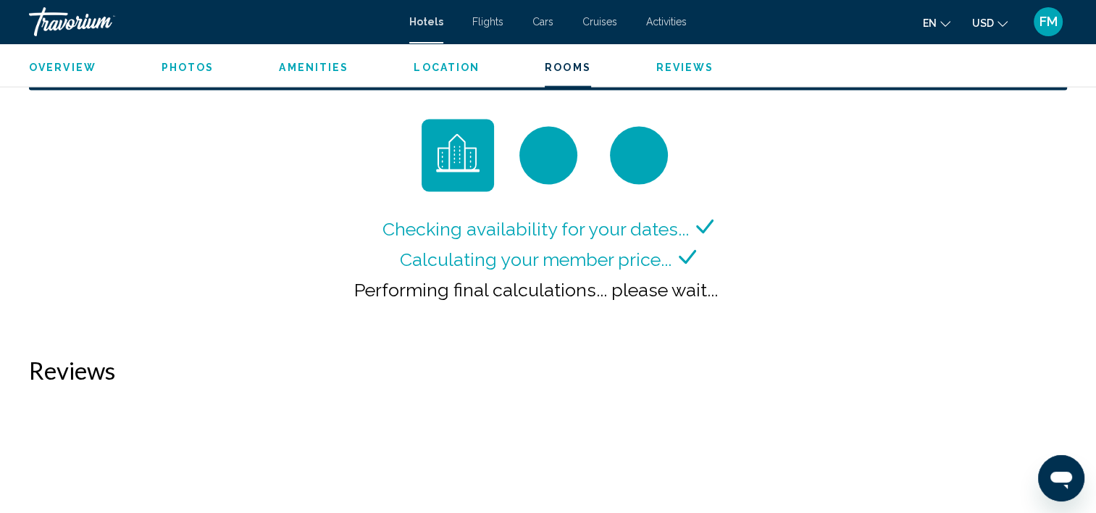
click at [641, 279] on span "Performing final calculations... please wait..." at bounding box center [536, 290] width 364 height 22
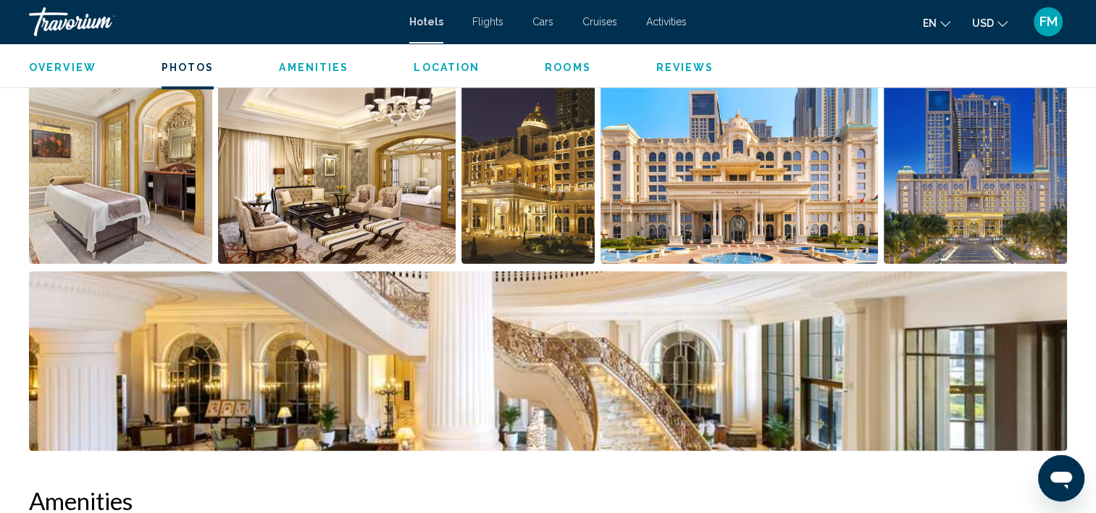
scroll to position [1593, 0]
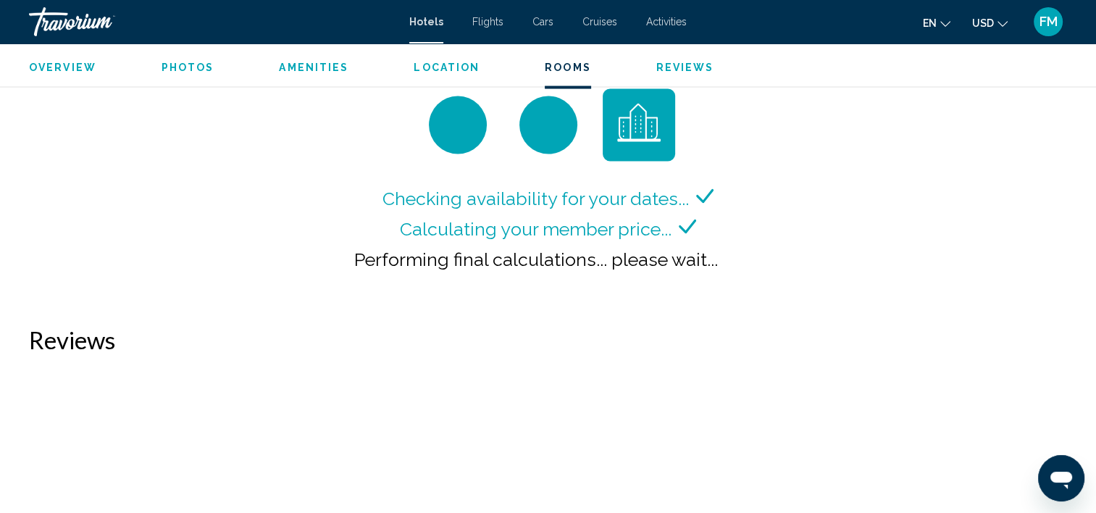
click at [854, 227] on div "Checking availability for your dates... Calculating your member price... Perfor…" at bounding box center [548, 192] width 1038 height 207
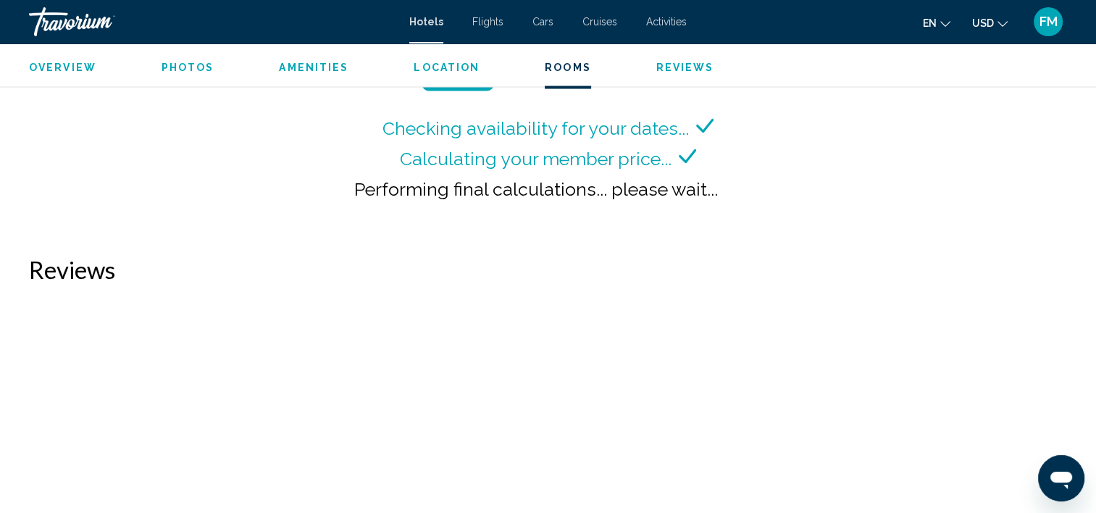
click at [825, 186] on div "Checking availability for your dates... Calculating your member price... Perfor…" at bounding box center [548, 122] width 1038 height 207
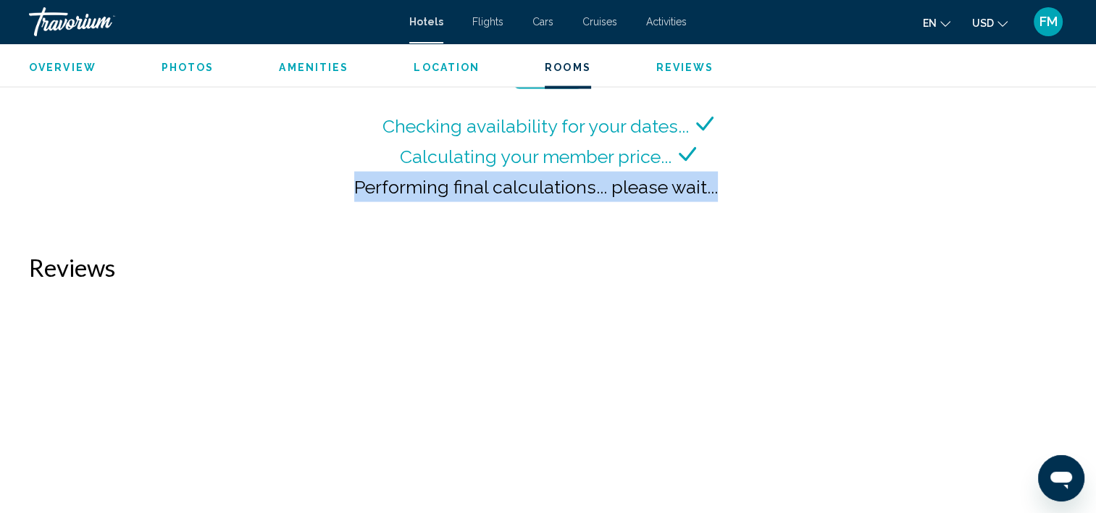
click at [825, 186] on div "Checking availability for your dates... Calculating your member price... Perfor…" at bounding box center [548, 120] width 1038 height 207
drag, startPoint x: 825, startPoint y: 186, endPoint x: 828, endPoint y: 129, distance: 57.3
click at [828, 129] on div "Checking availability for your dates... Calculating your member price... Perfor…" at bounding box center [548, 120] width 1038 height 207
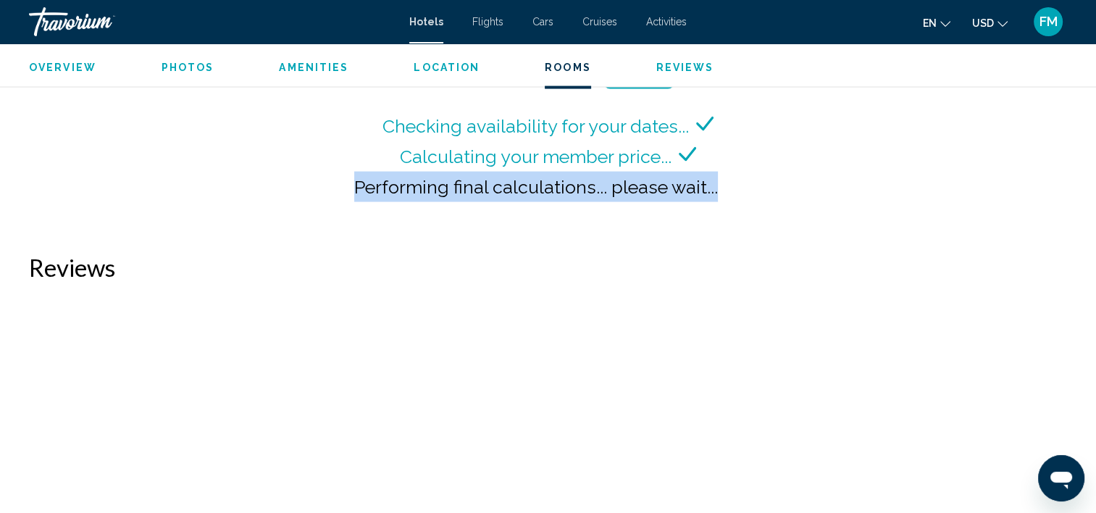
click at [880, 172] on div "Checking availability for your dates... Calculating your member price... Perfor…" at bounding box center [548, 120] width 1038 height 207
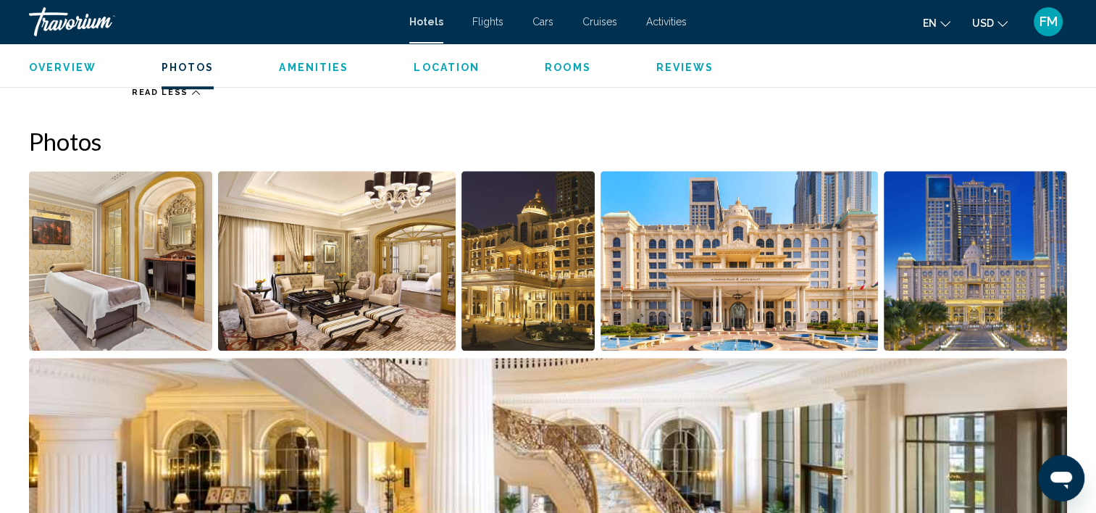
scroll to position [1514, 0]
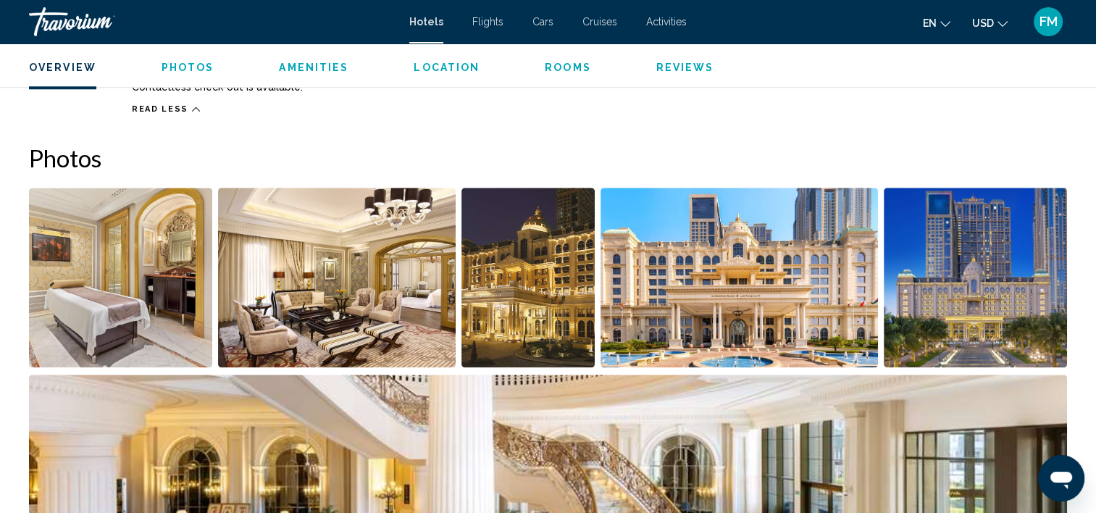
click at [992, 249] on img "Open full-screen image slider" at bounding box center [974, 278] width 183 height 180
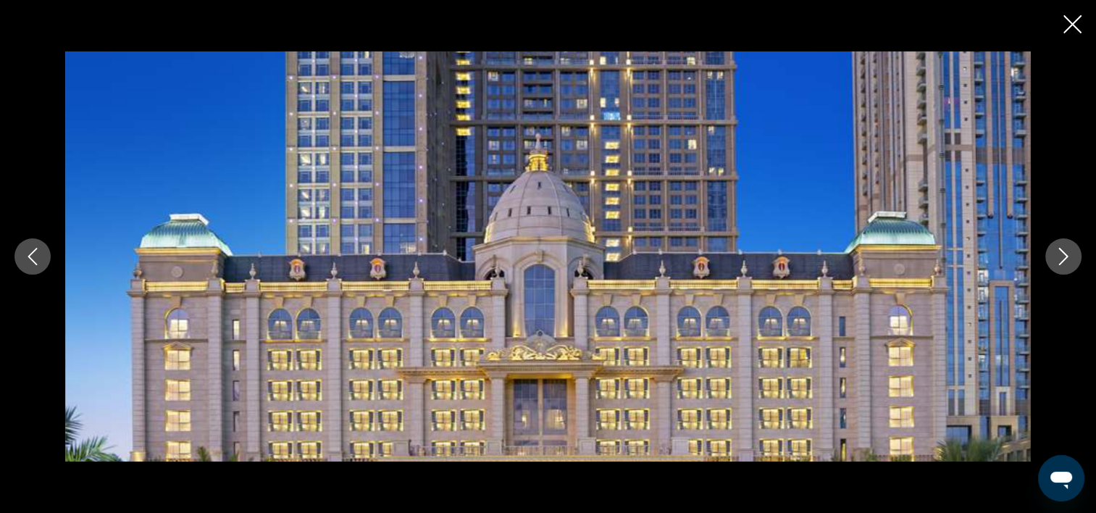
click at [1056, 259] on icon "Next image" at bounding box center [1062, 256] width 17 height 17
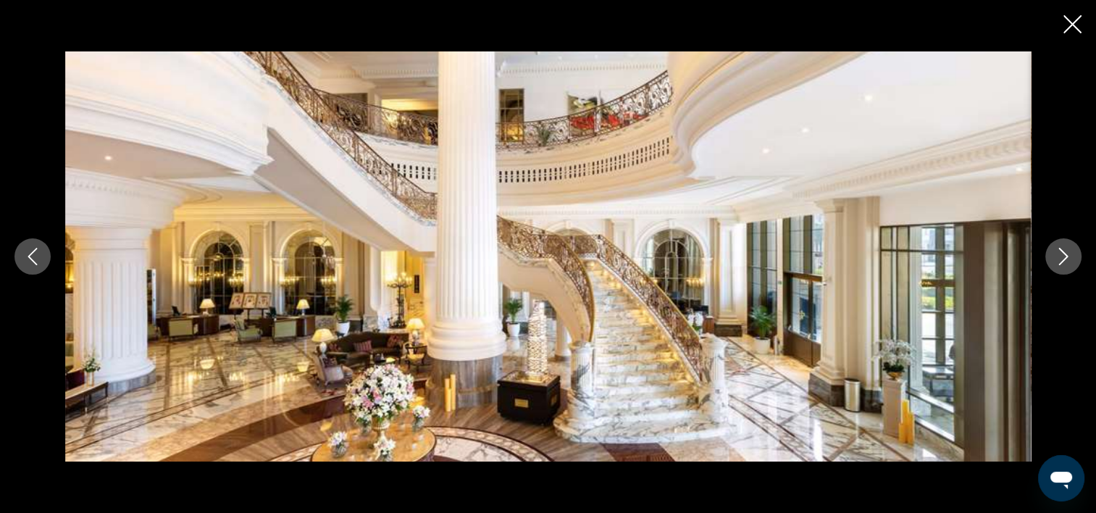
click at [1056, 259] on icon "Next image" at bounding box center [1062, 256] width 17 height 17
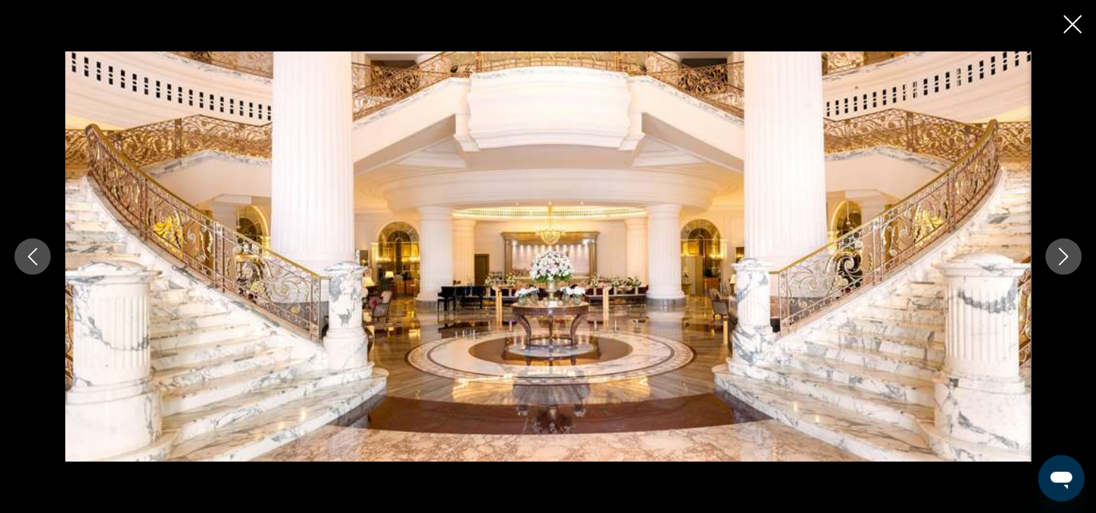
click at [1056, 259] on icon "Next image" at bounding box center [1062, 256] width 17 height 17
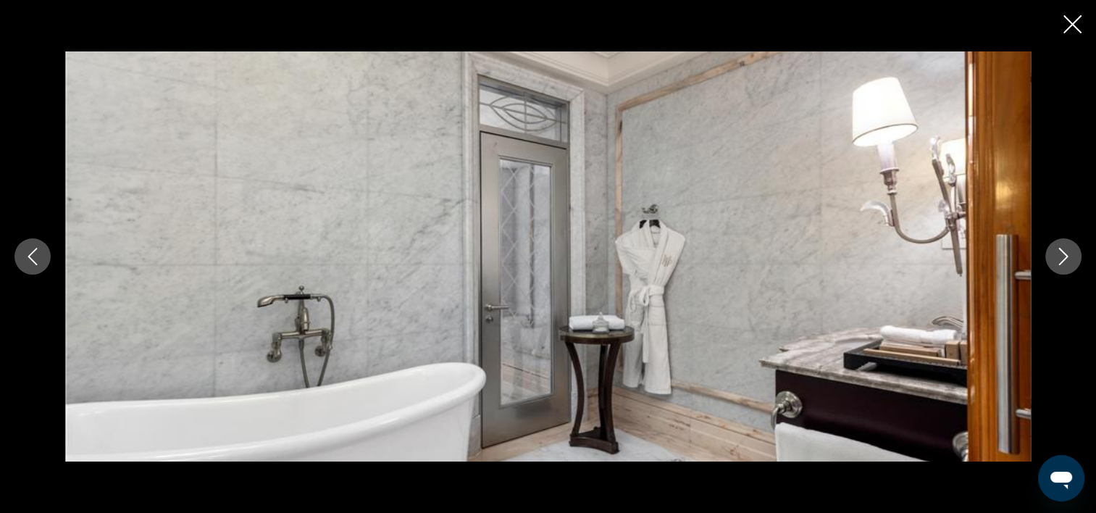
click at [1056, 259] on icon "Next image" at bounding box center [1062, 256] width 17 height 17
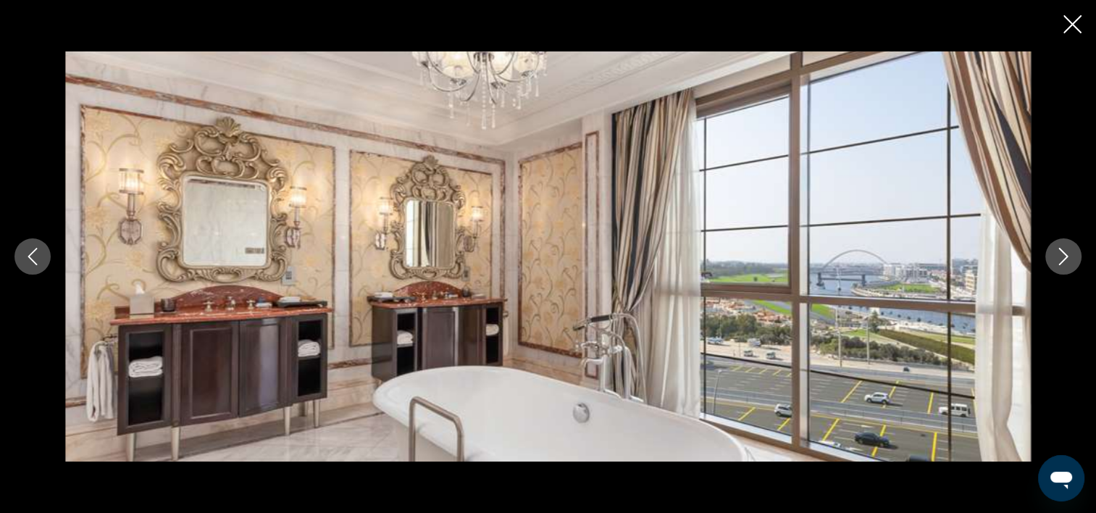
click at [1056, 259] on icon "Next image" at bounding box center [1062, 256] width 17 height 17
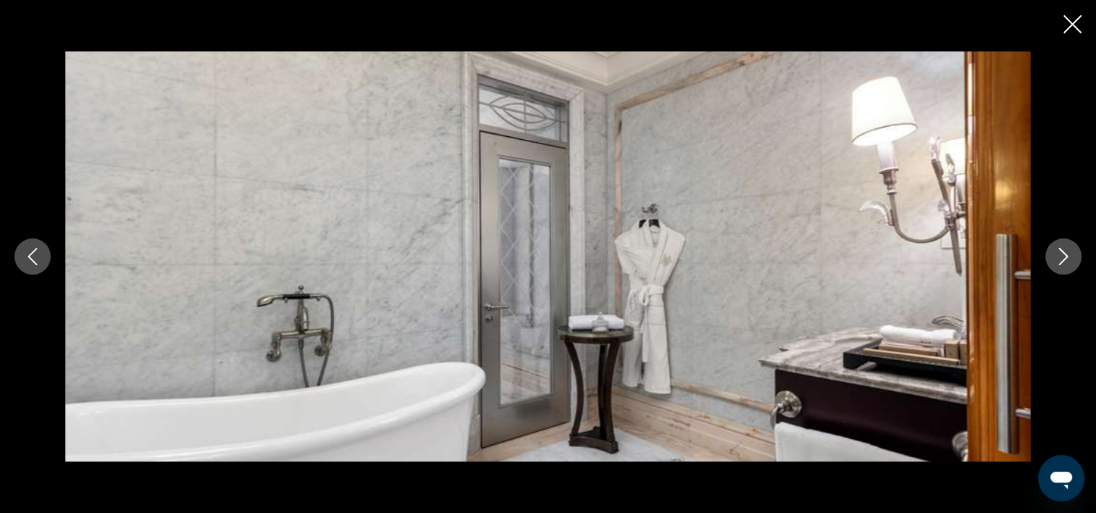
click at [1056, 259] on icon "Next image" at bounding box center [1062, 256] width 17 height 17
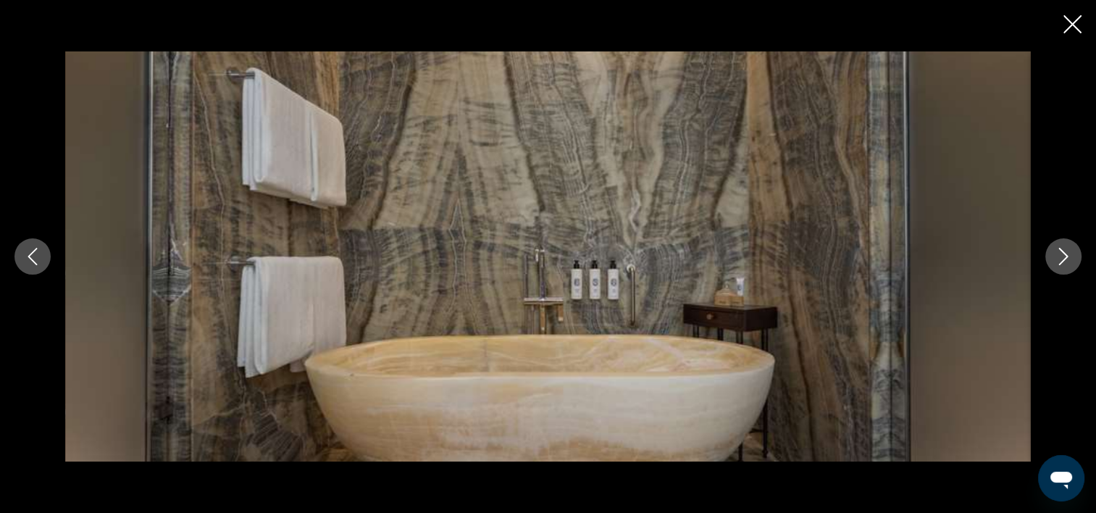
click at [1056, 259] on icon "Next image" at bounding box center [1062, 256] width 17 height 17
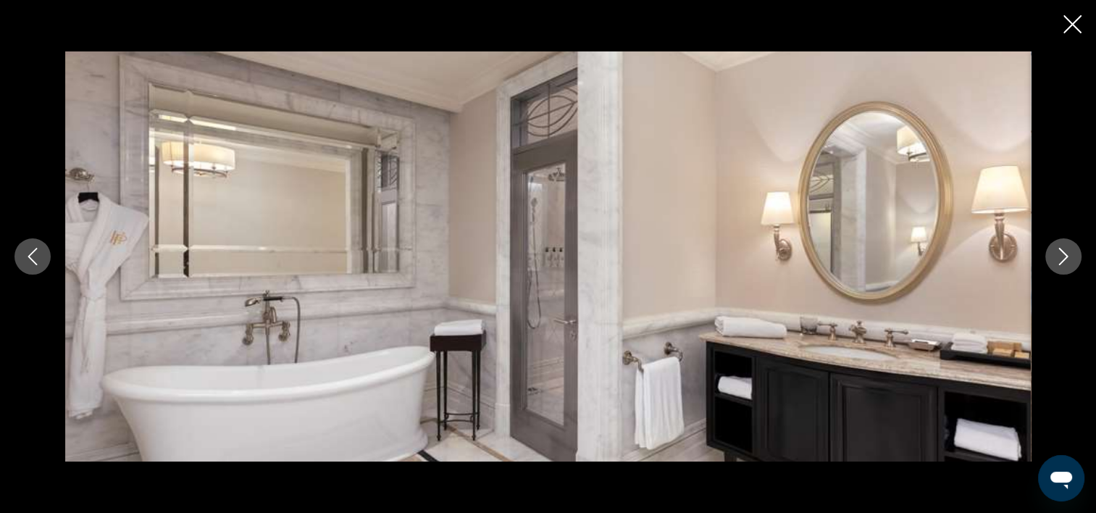
click at [1056, 259] on icon "Next image" at bounding box center [1062, 256] width 17 height 17
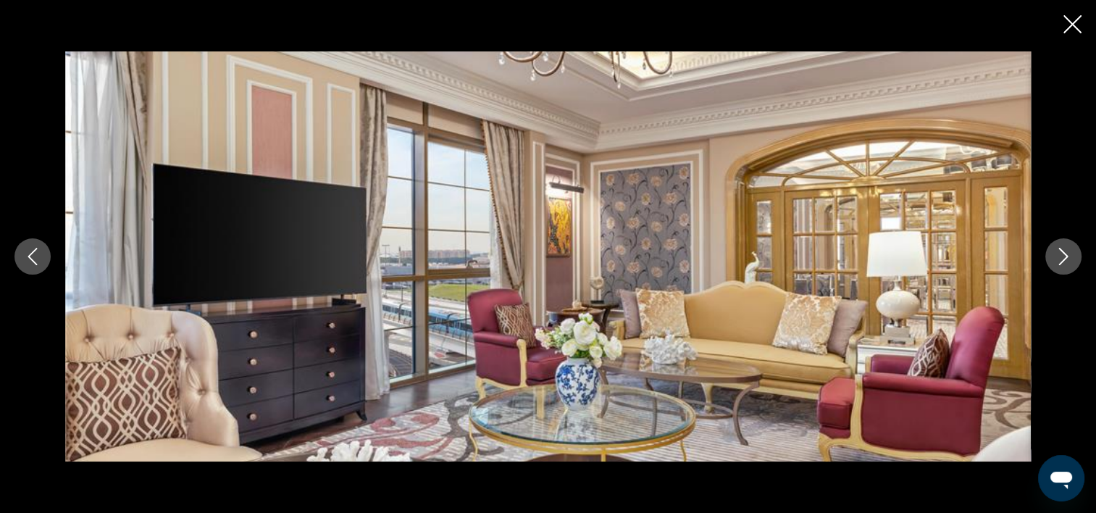
click at [1056, 259] on icon "Next image" at bounding box center [1062, 256] width 17 height 17
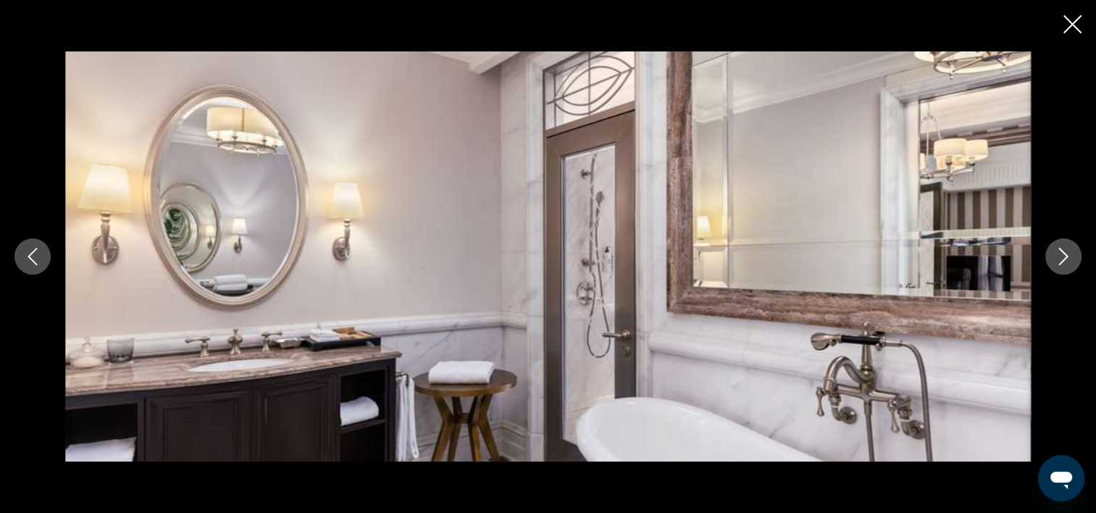
click at [1056, 259] on icon "Next image" at bounding box center [1062, 256] width 17 height 17
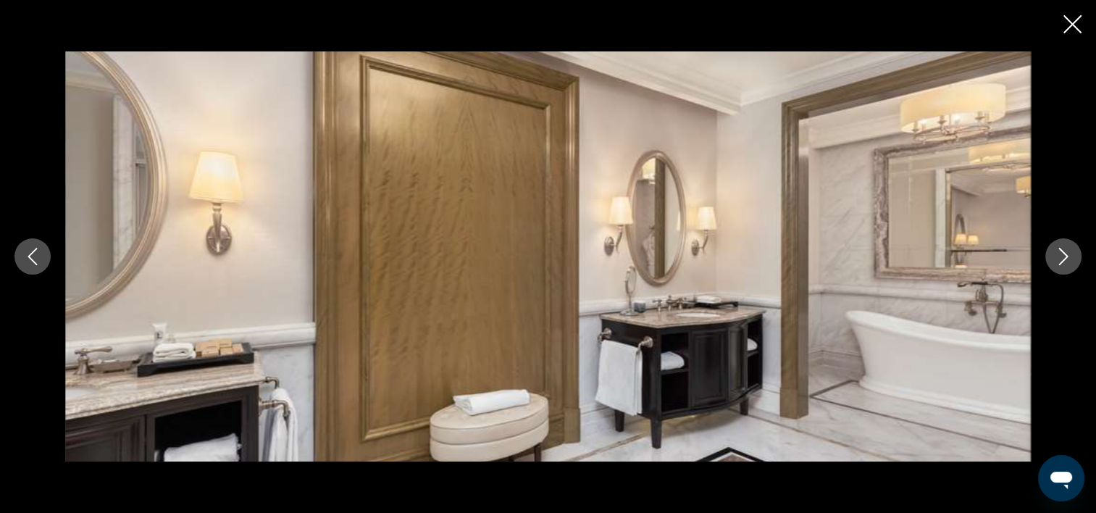
click at [1056, 259] on icon "Next image" at bounding box center [1062, 256] width 17 height 17
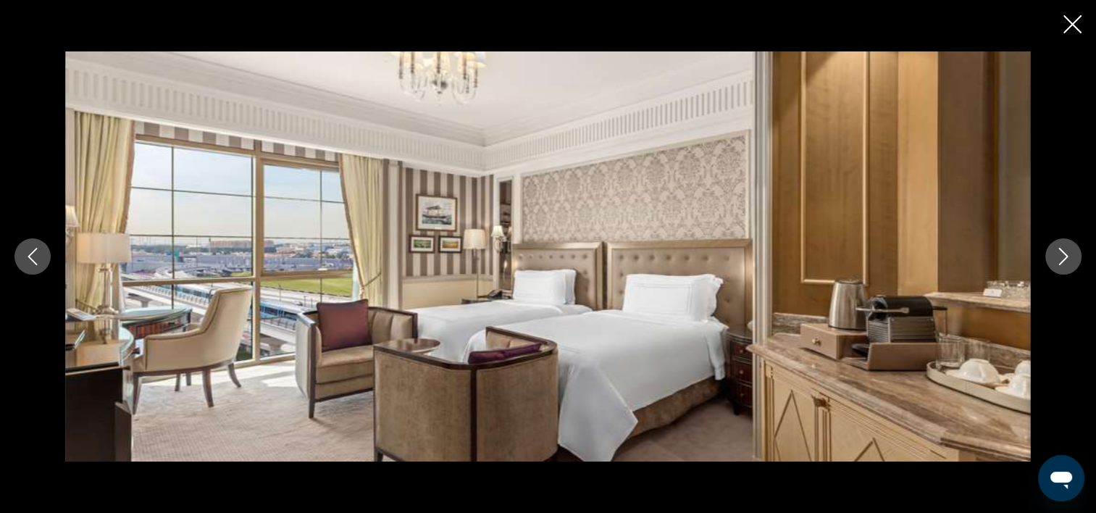
click at [1056, 259] on icon "Next image" at bounding box center [1062, 256] width 17 height 17
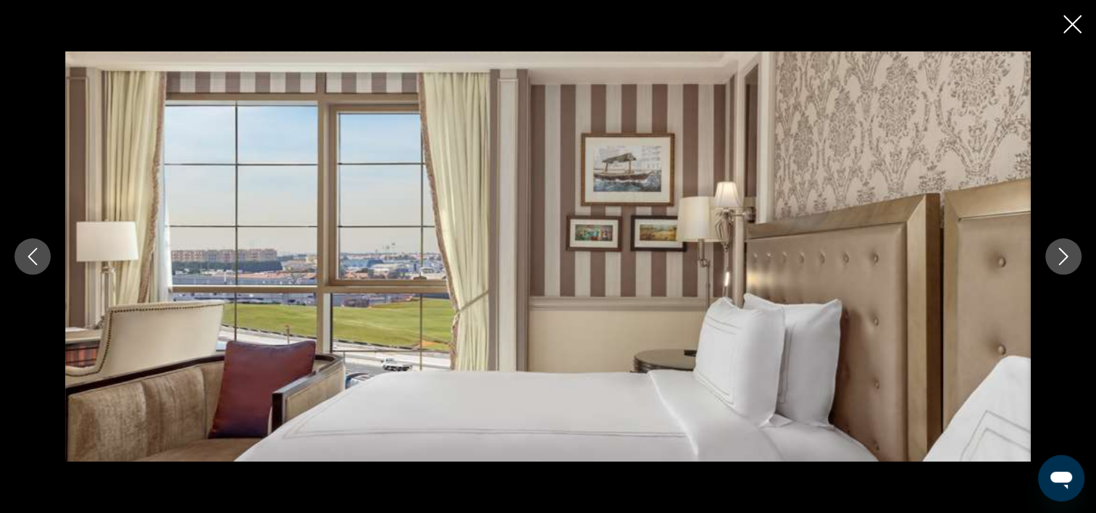
click at [1056, 259] on icon "Next image" at bounding box center [1062, 256] width 17 height 17
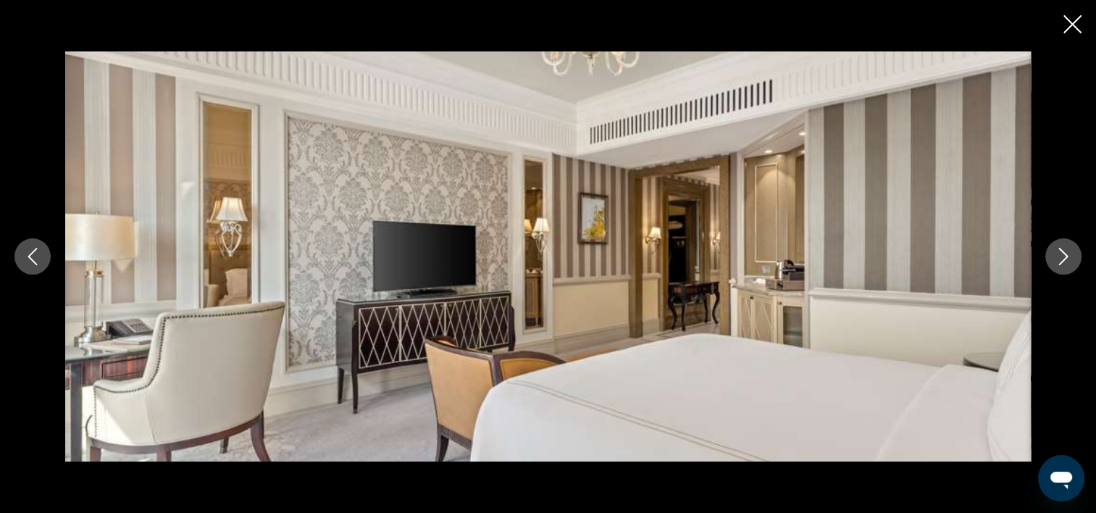
click at [1056, 259] on icon "Next image" at bounding box center [1062, 256] width 17 height 17
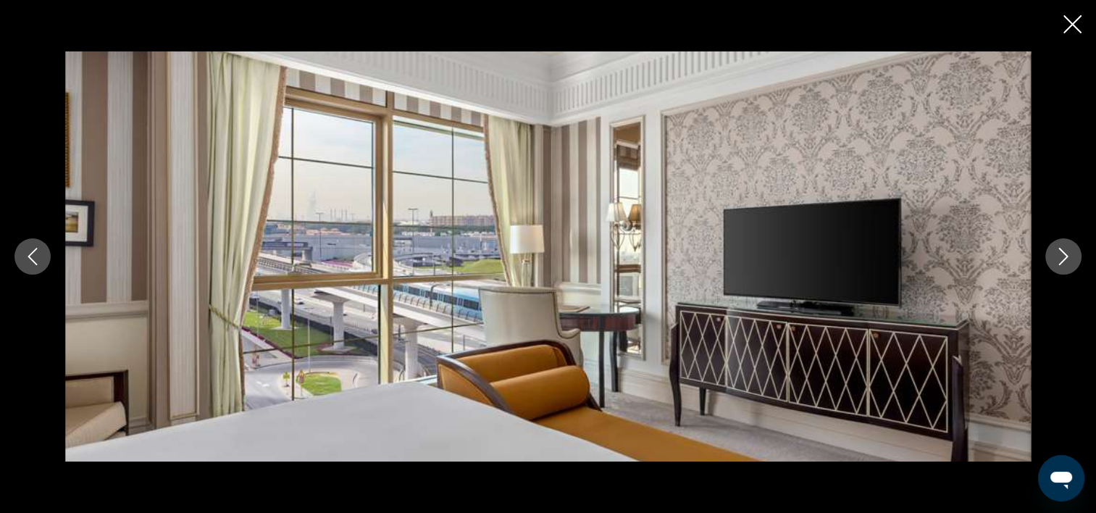
click at [1056, 259] on icon "Next image" at bounding box center [1062, 256] width 17 height 17
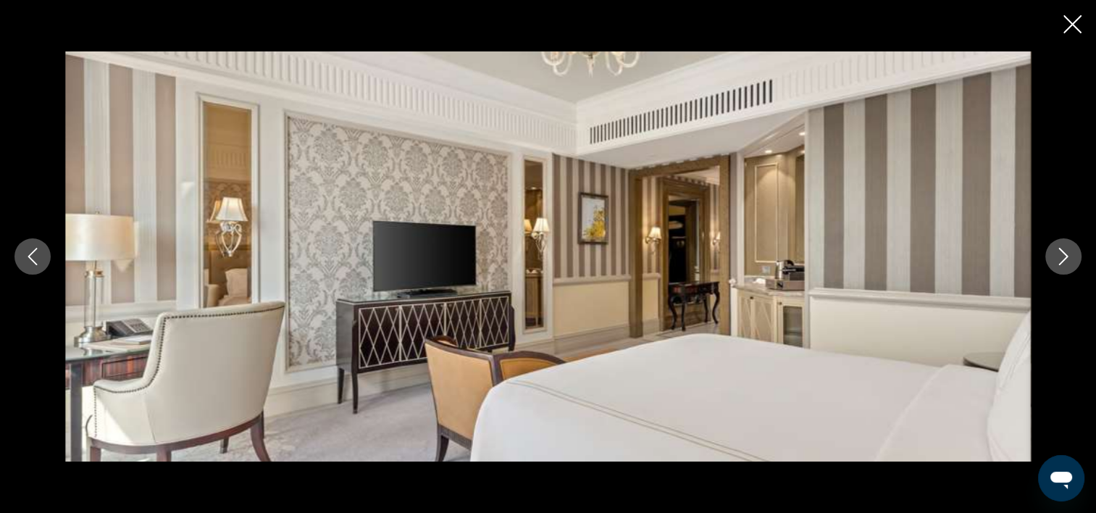
click at [1056, 259] on icon "Next image" at bounding box center [1062, 256] width 17 height 17
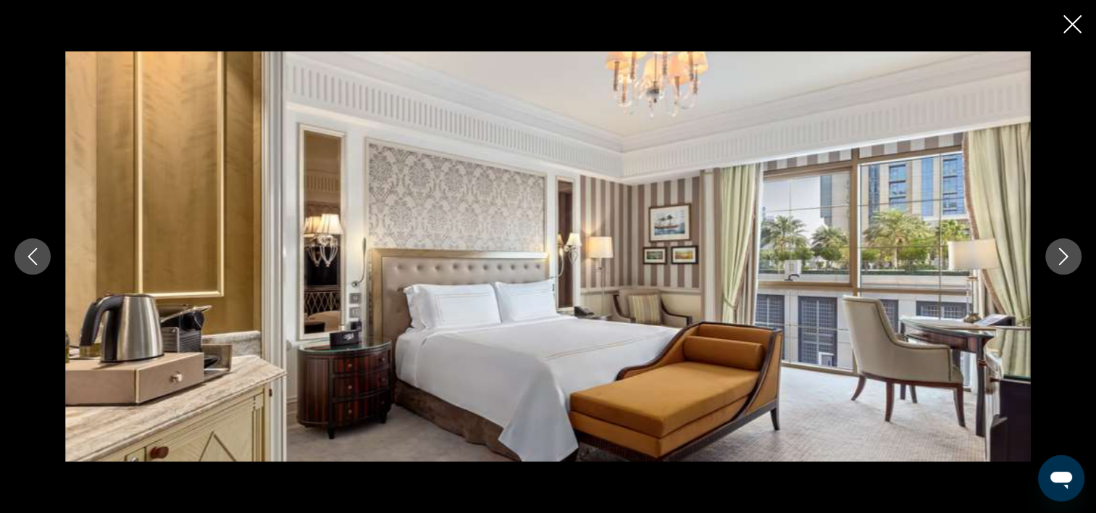
click at [1086, 20] on div "Main content" at bounding box center [548, 256] width 1096 height 513
click at [1078, 23] on icon "Close slideshow" at bounding box center [1072, 24] width 18 height 18
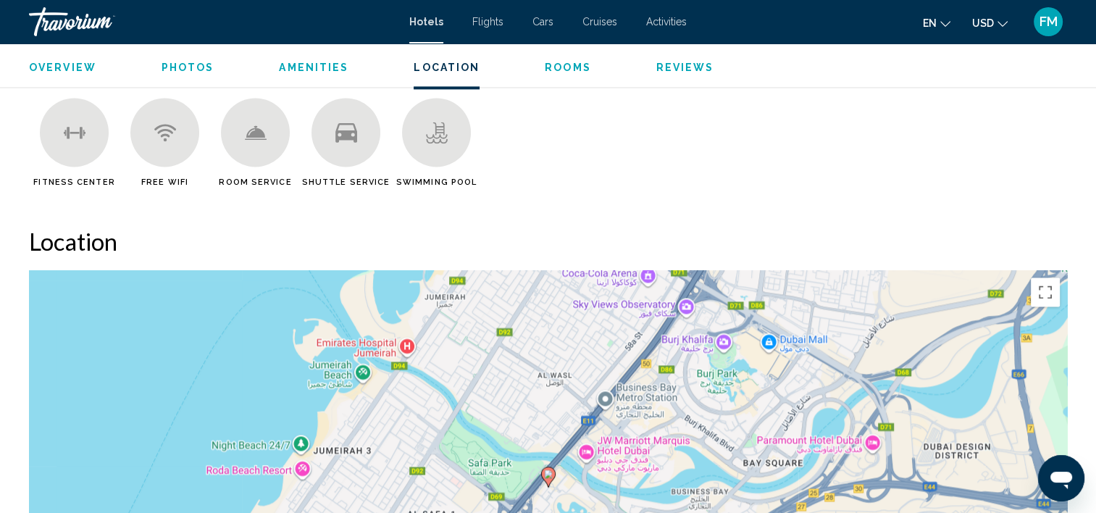
scroll to position [2166, 0]
